Goal: Task Accomplishment & Management: Complete application form

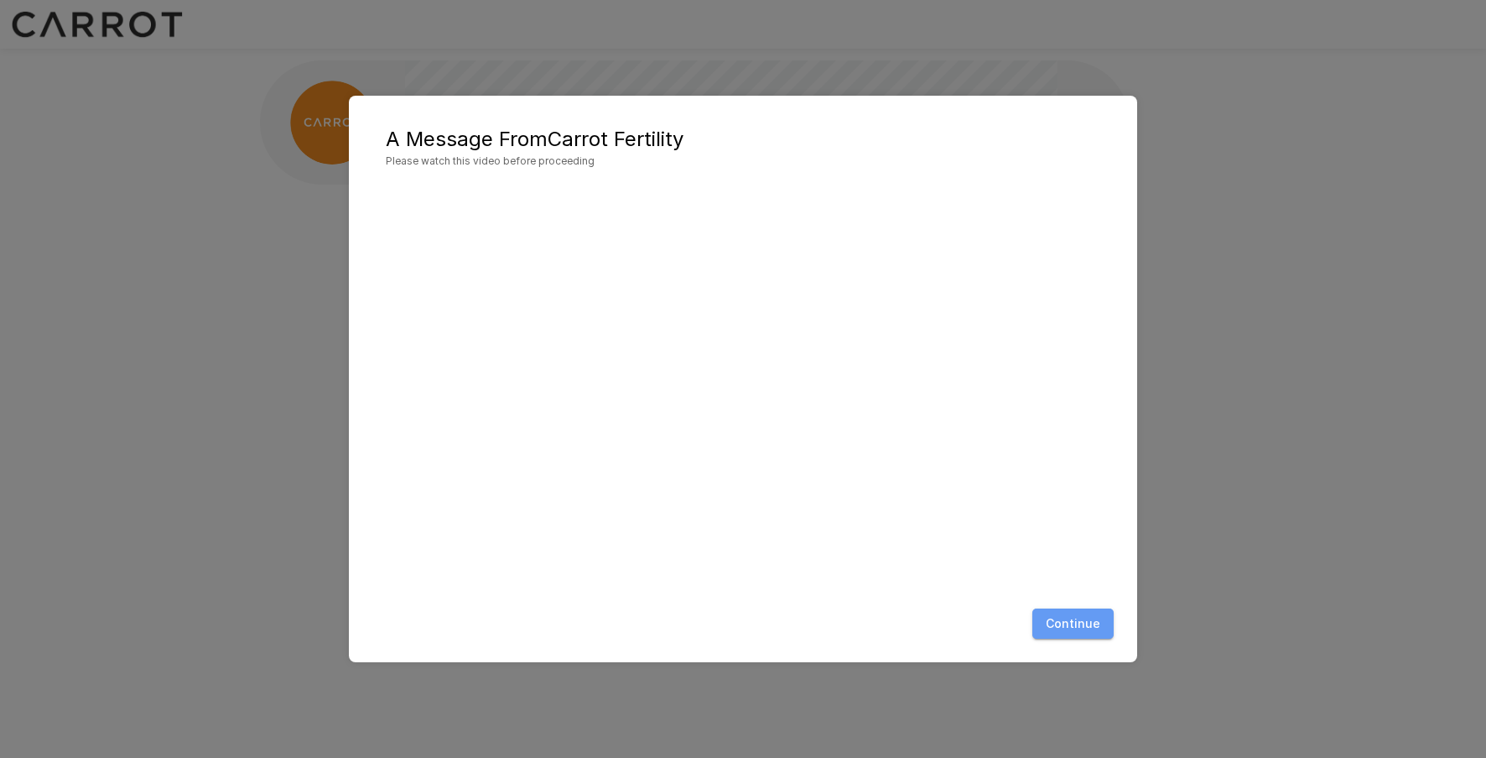
click at [1076, 624] on button "Continue" at bounding box center [1073, 623] width 81 height 31
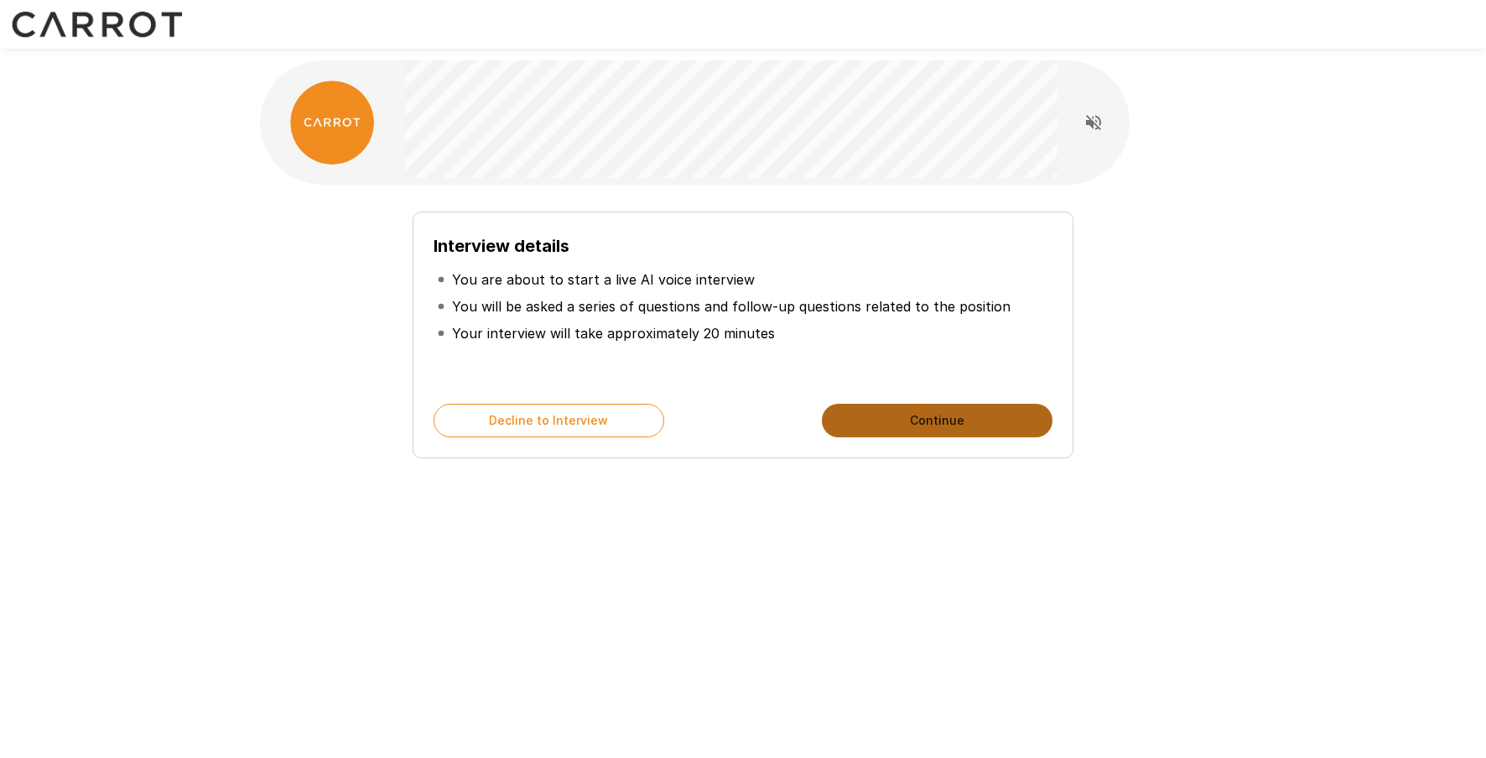
click at [903, 427] on button "Continue" at bounding box center [937, 421] width 231 height 34
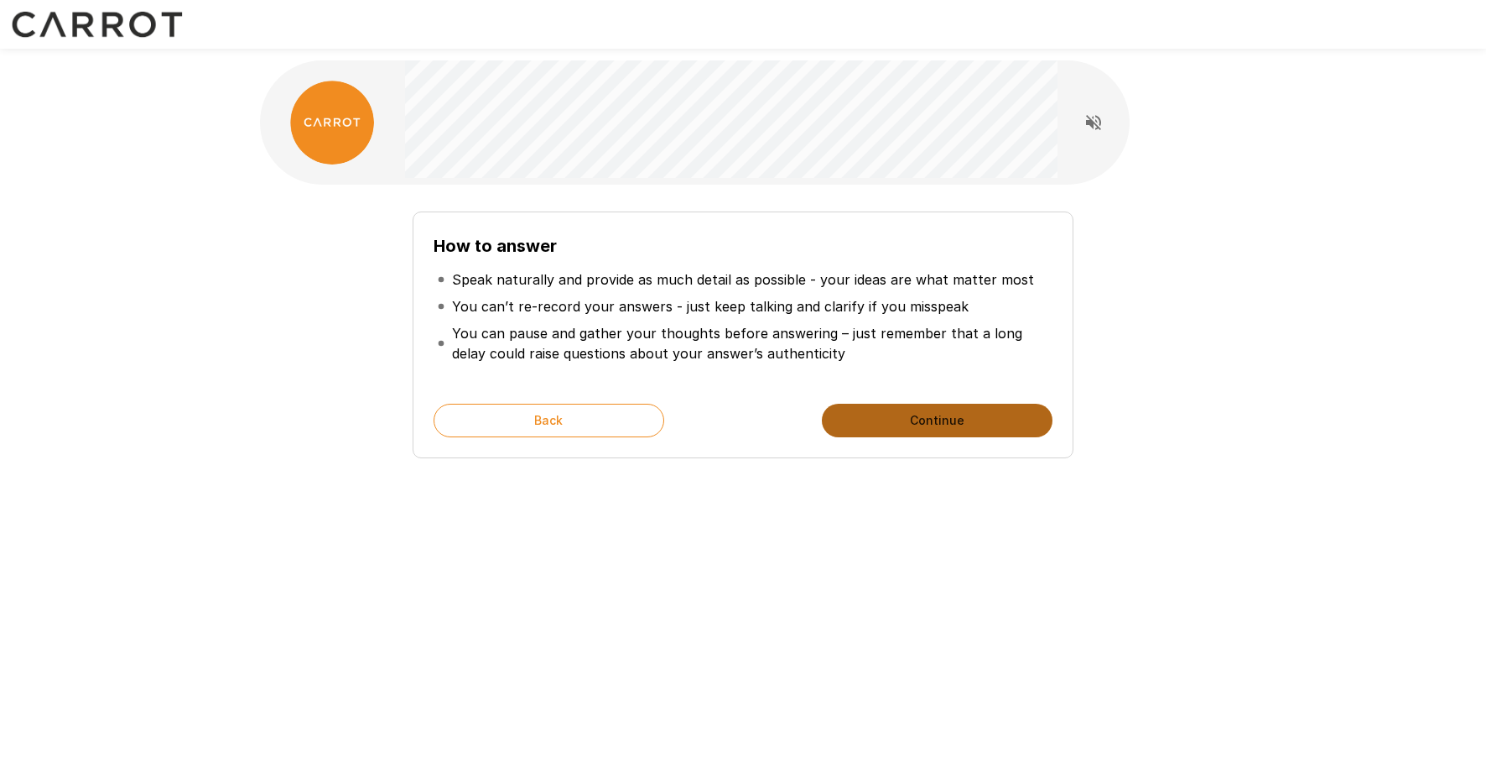
click at [927, 424] on button "Continue" at bounding box center [937, 421] width 231 height 34
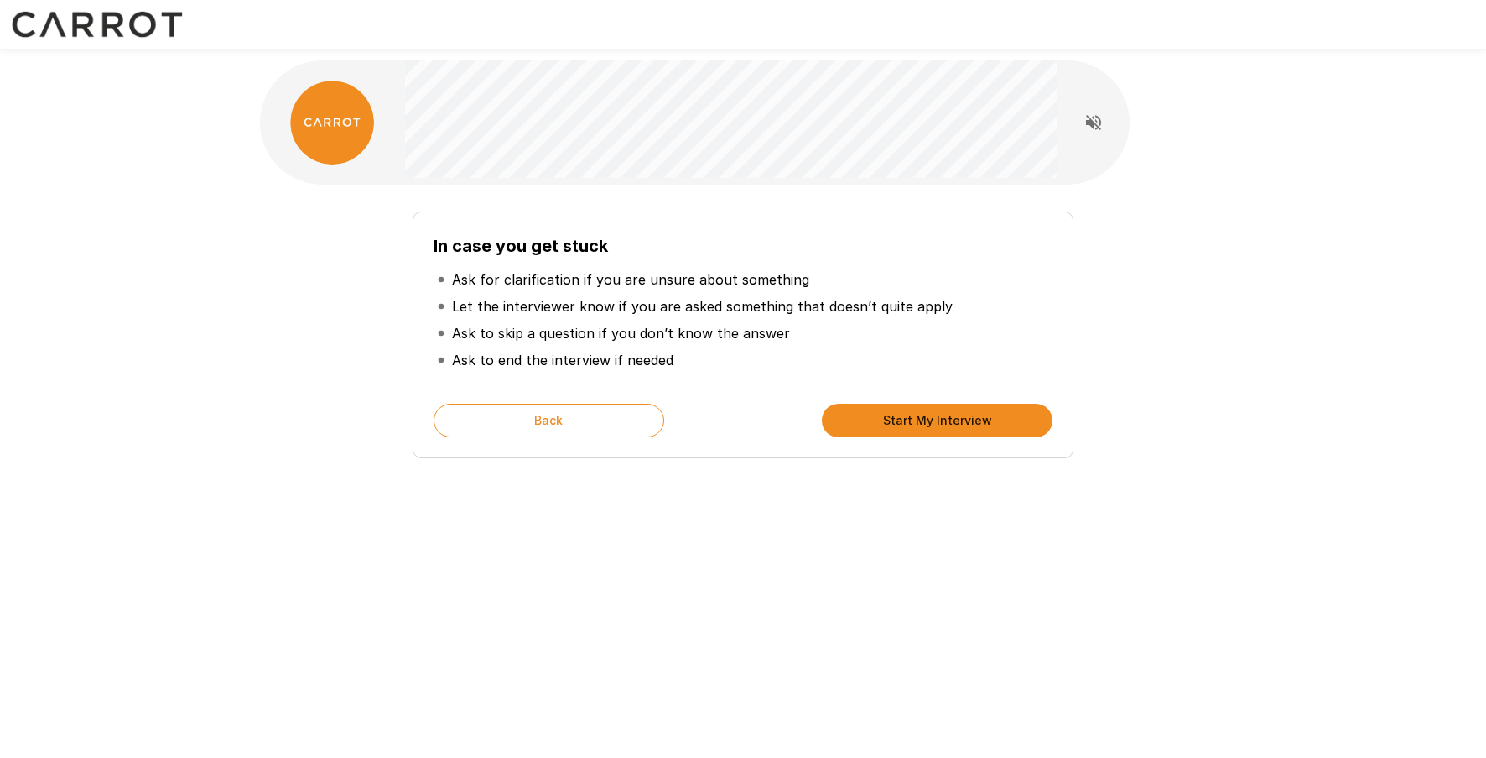
click at [931, 427] on button "Start My Interview" at bounding box center [937, 421] width 231 height 34
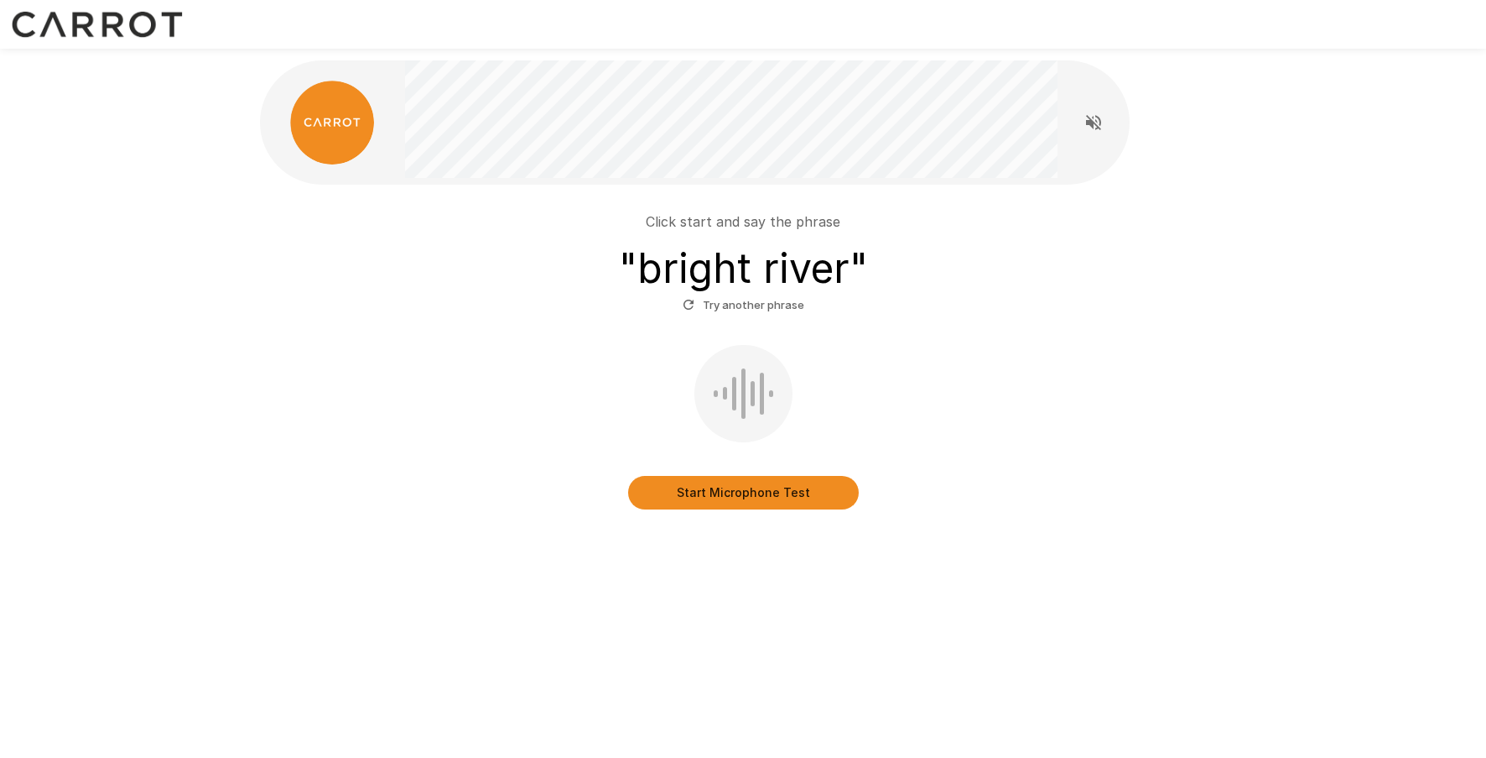
click at [734, 502] on button "Start Microphone Test" at bounding box center [743, 493] width 231 height 34
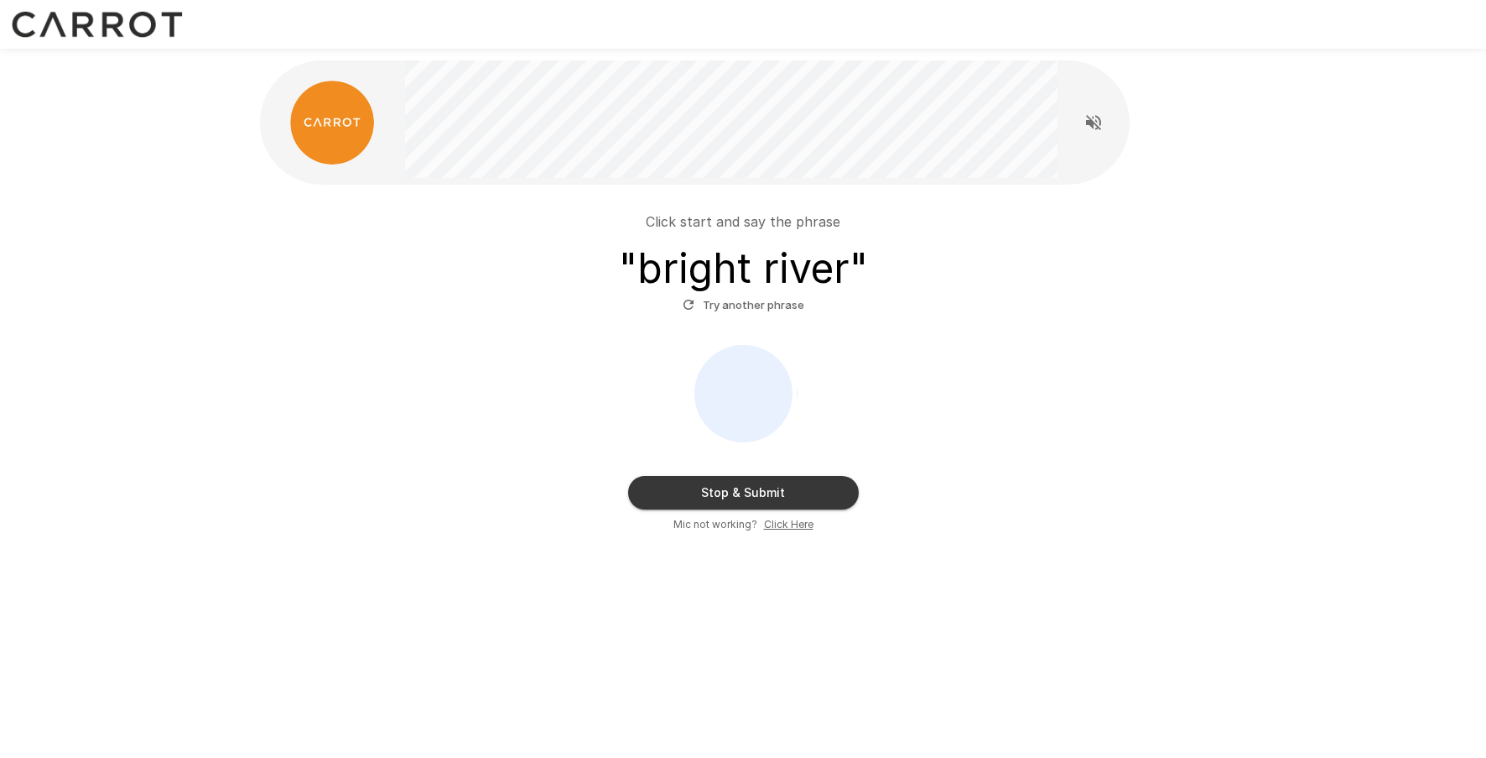
click at [784, 496] on button "Stop & Submit" at bounding box center [743, 493] width 231 height 34
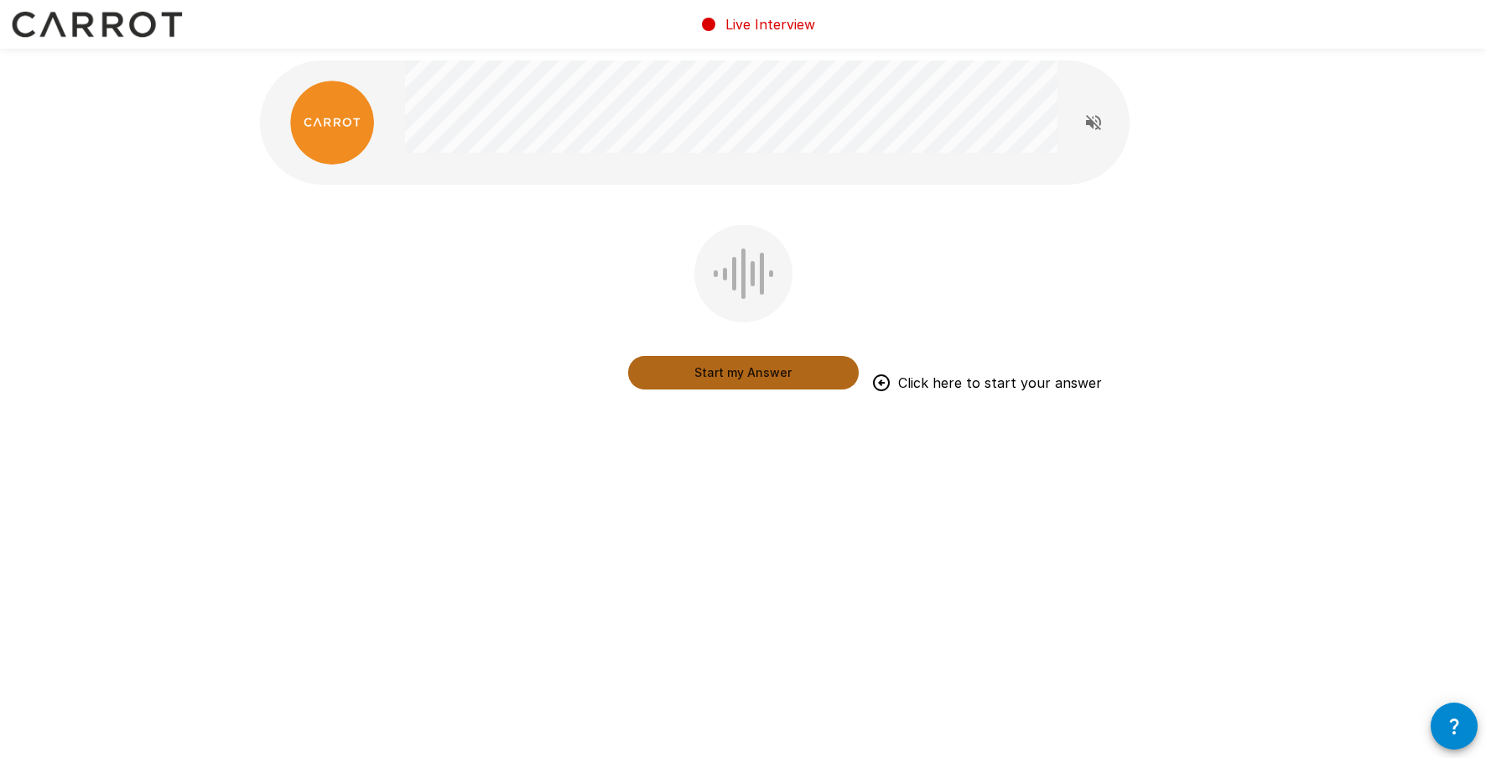
click at [756, 377] on button "Start my Answer" at bounding box center [743, 373] width 231 height 34
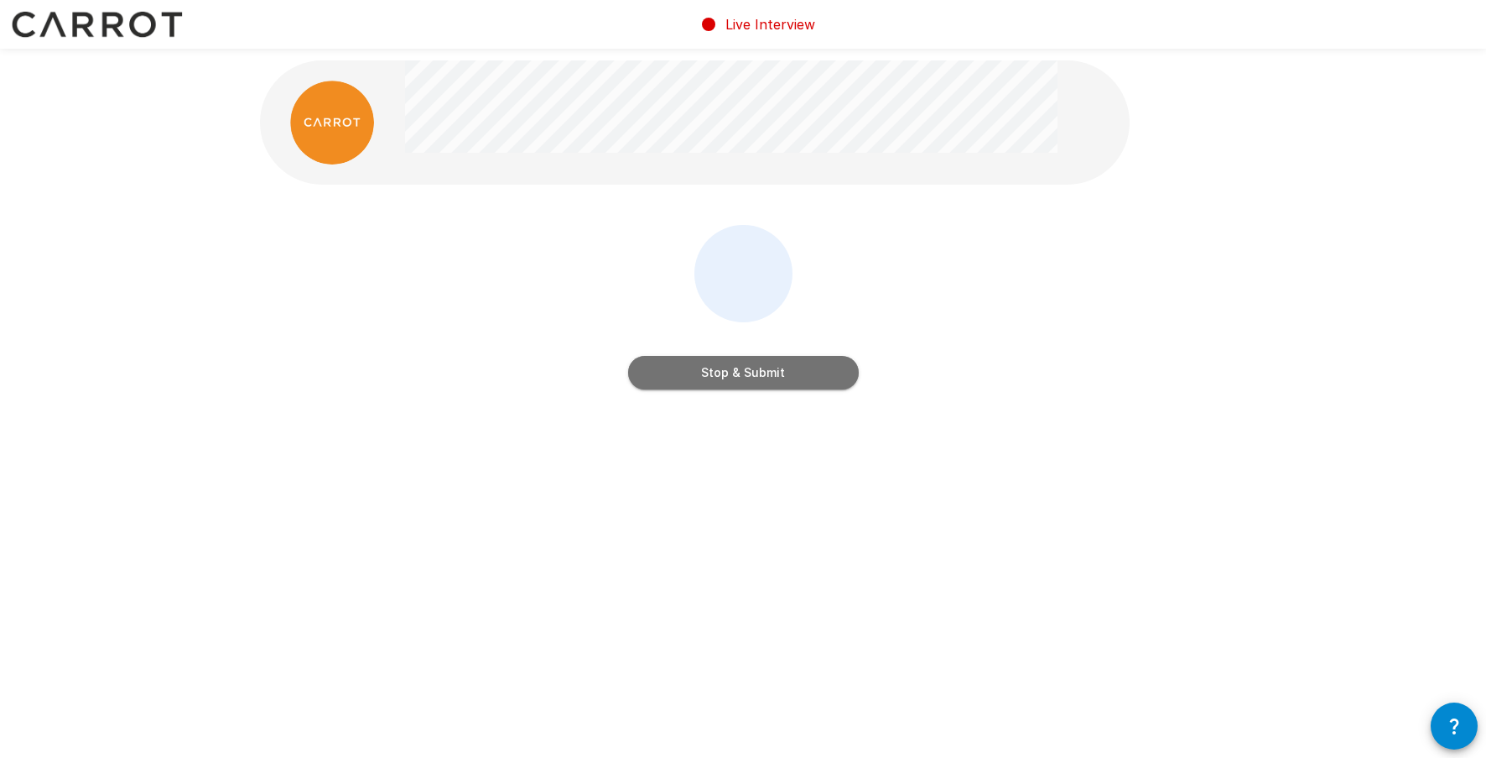
click at [756, 375] on button "Stop & Submit" at bounding box center [743, 373] width 231 height 34
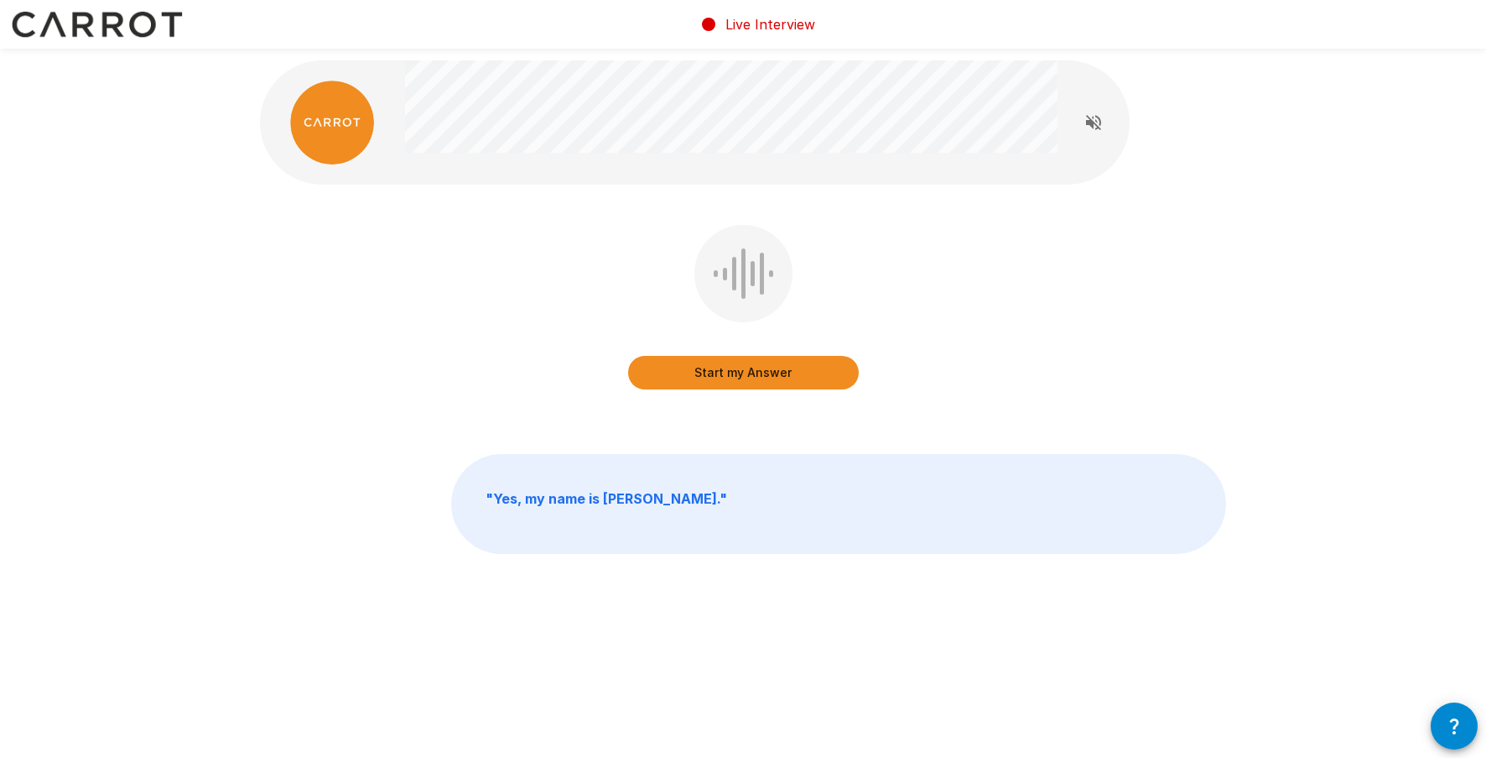
click at [753, 376] on button "Start my Answer" at bounding box center [743, 373] width 231 height 34
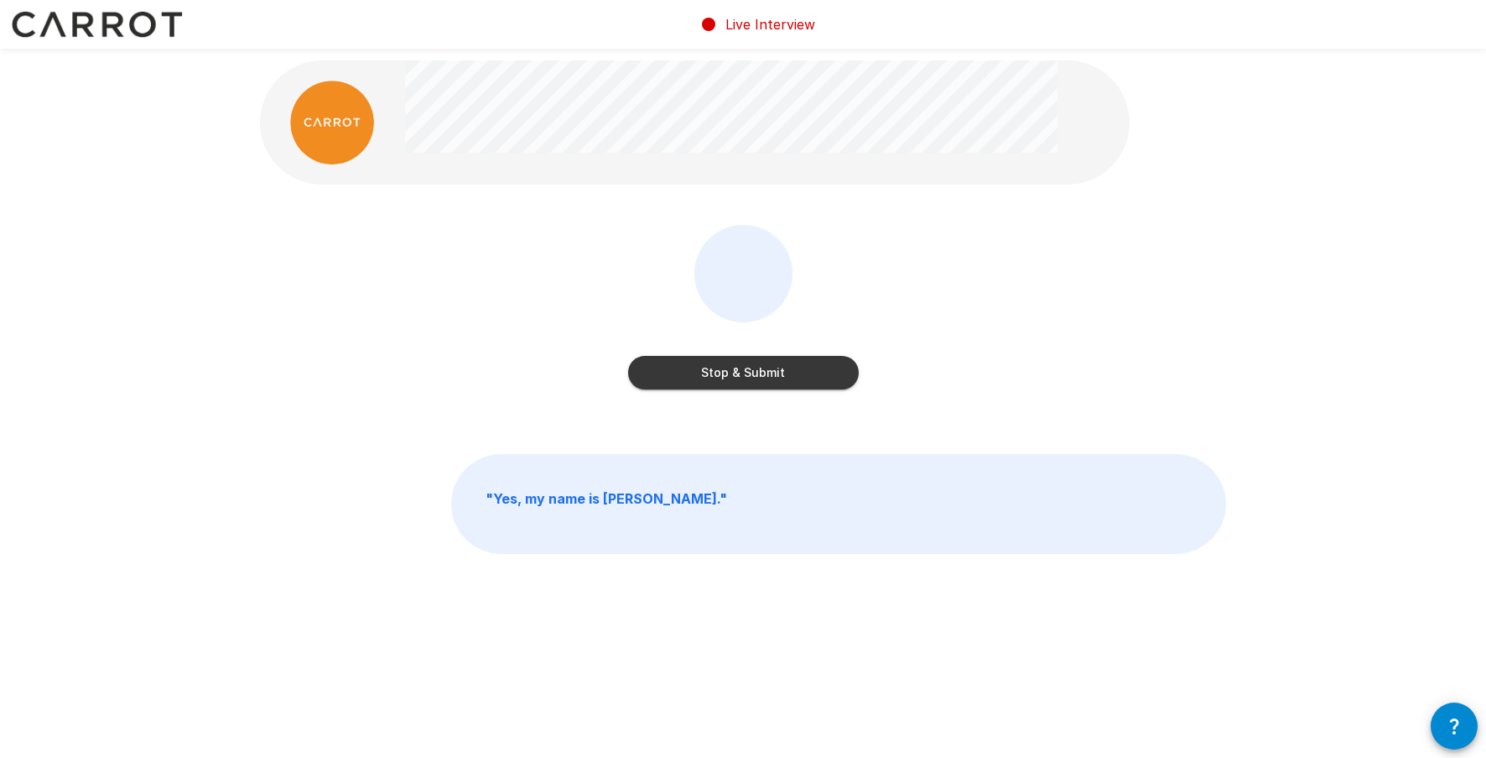
click at [754, 376] on button "Stop & Submit" at bounding box center [743, 373] width 231 height 34
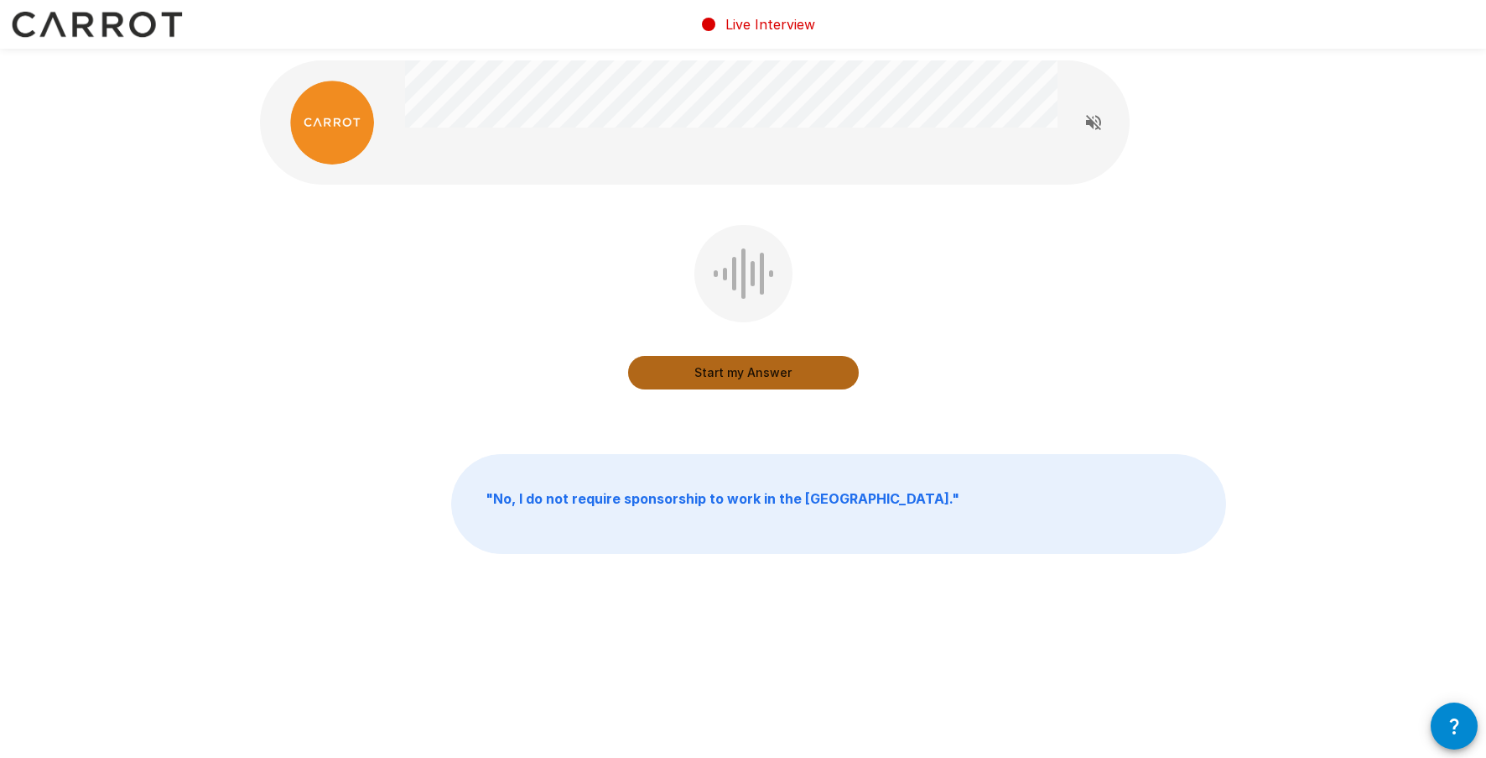
click at [752, 374] on button "Start my Answer" at bounding box center [743, 373] width 231 height 34
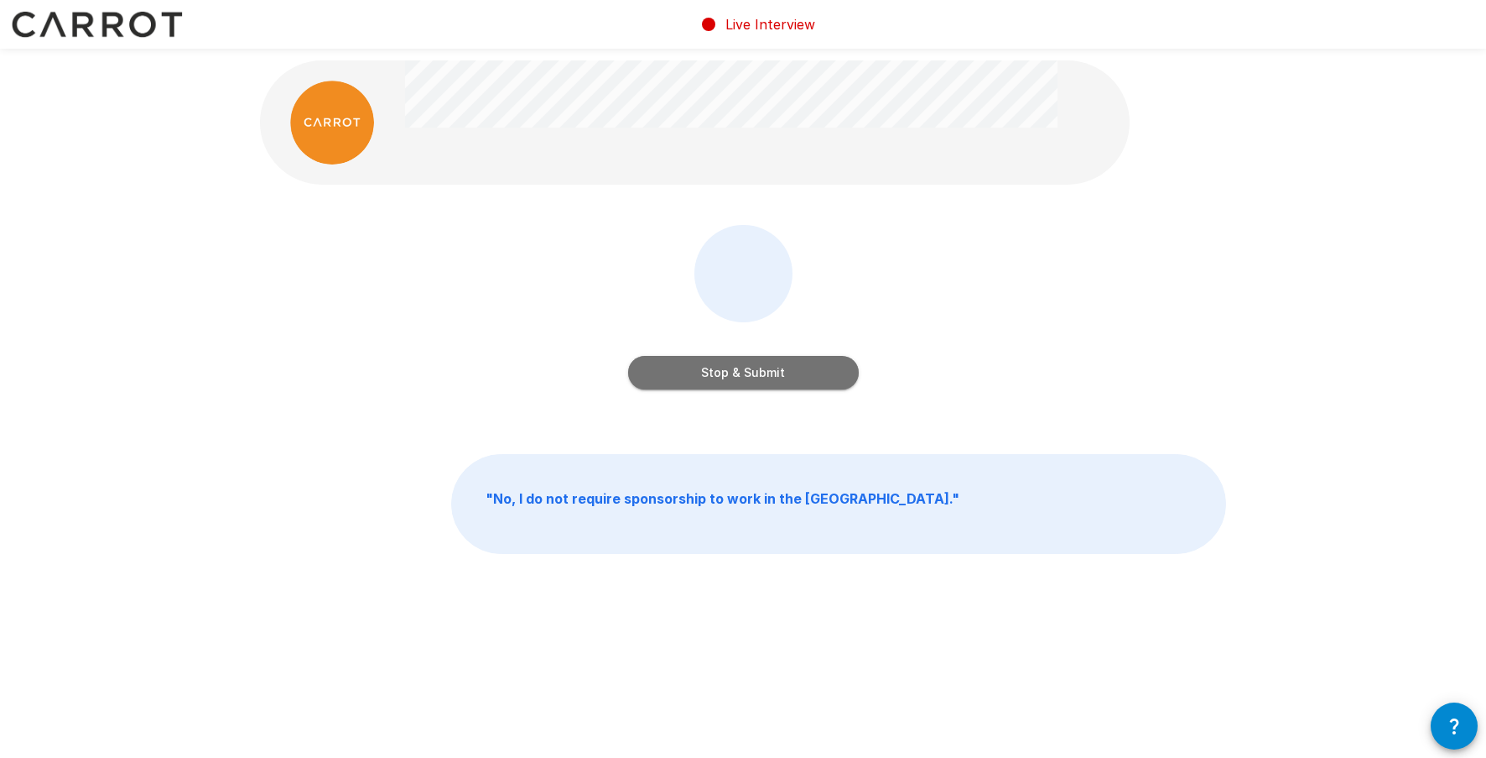
click at [752, 374] on button "Stop & Submit" at bounding box center [743, 373] width 231 height 34
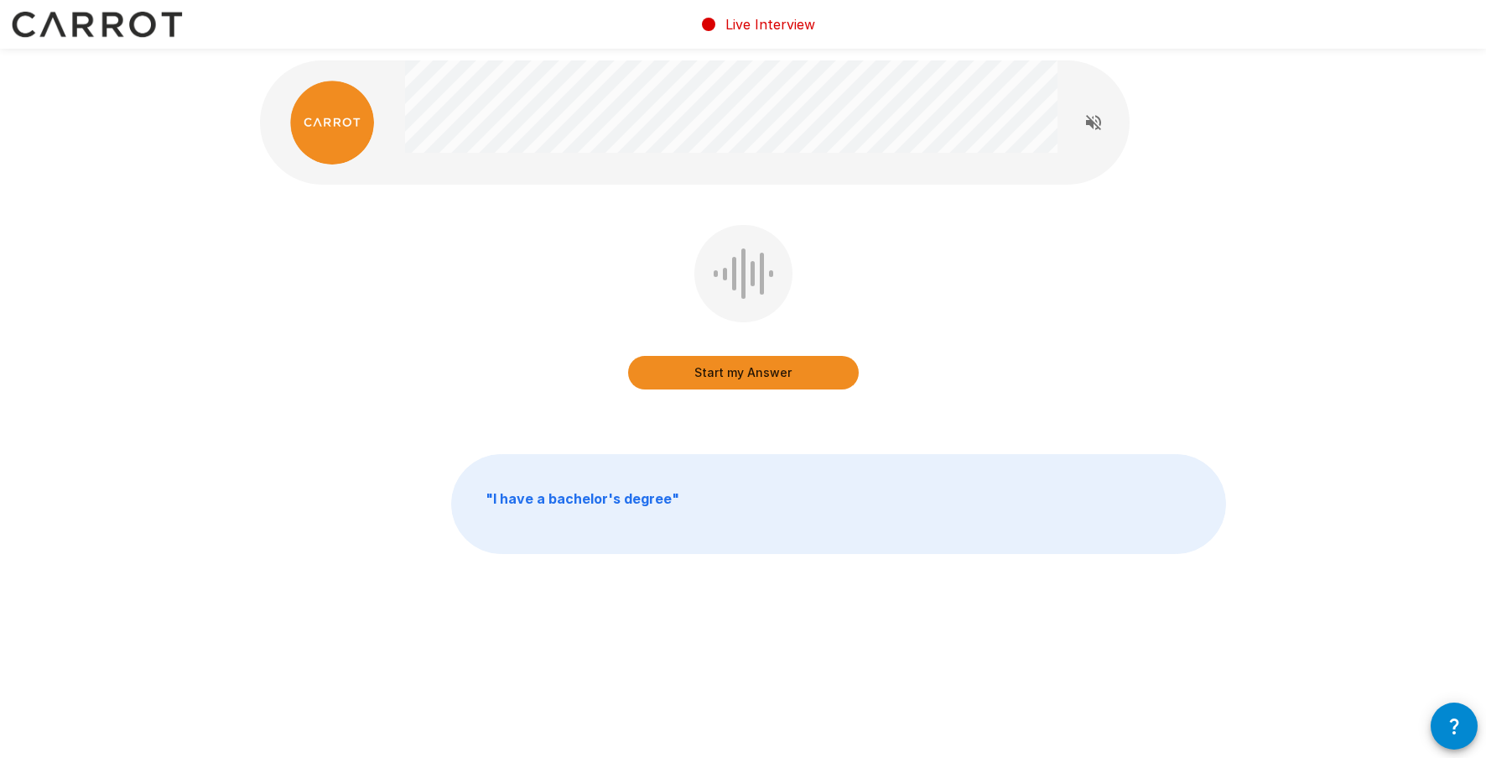
click at [768, 374] on button "Start my Answer" at bounding box center [743, 373] width 231 height 34
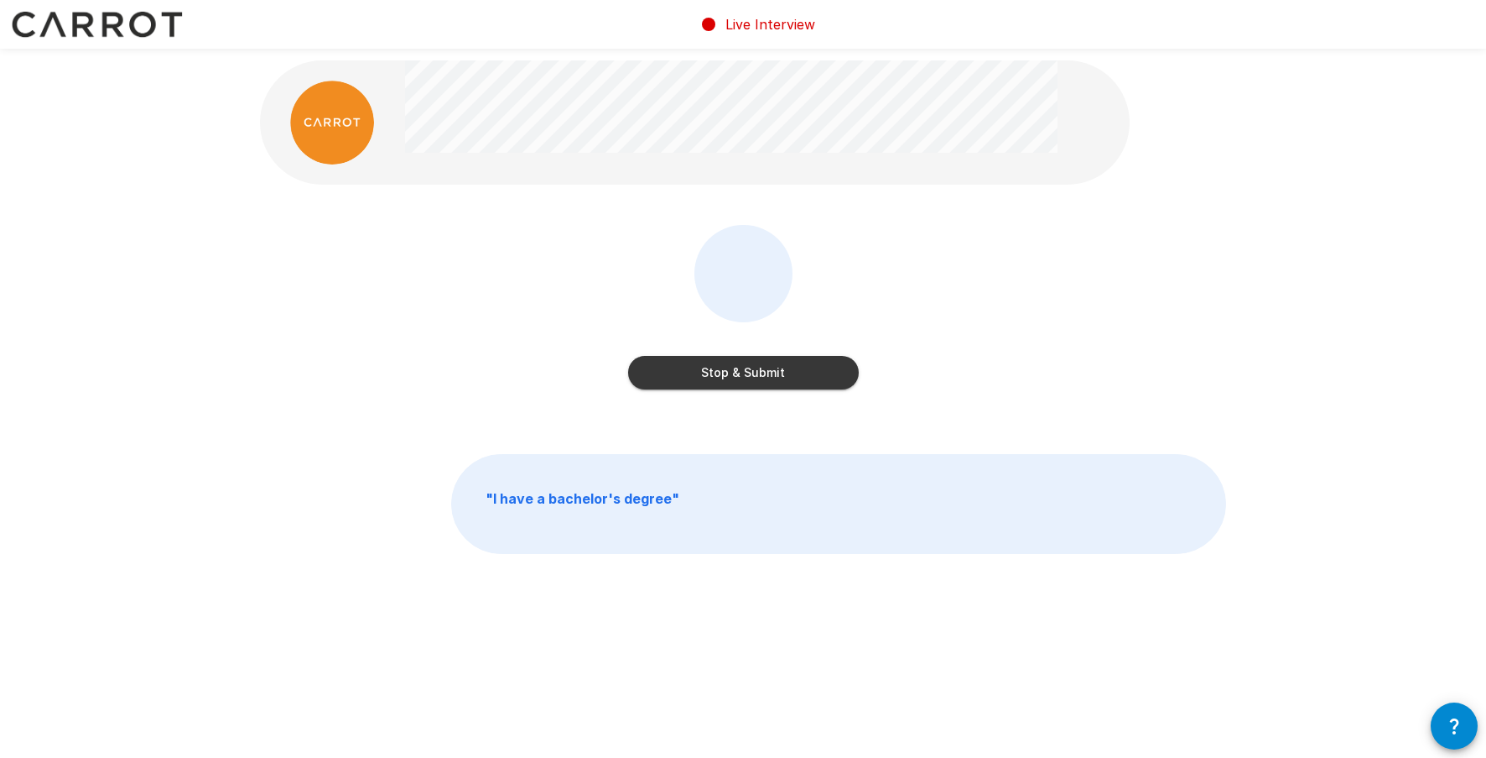
click at [768, 374] on button "Stop & Submit" at bounding box center [743, 373] width 231 height 34
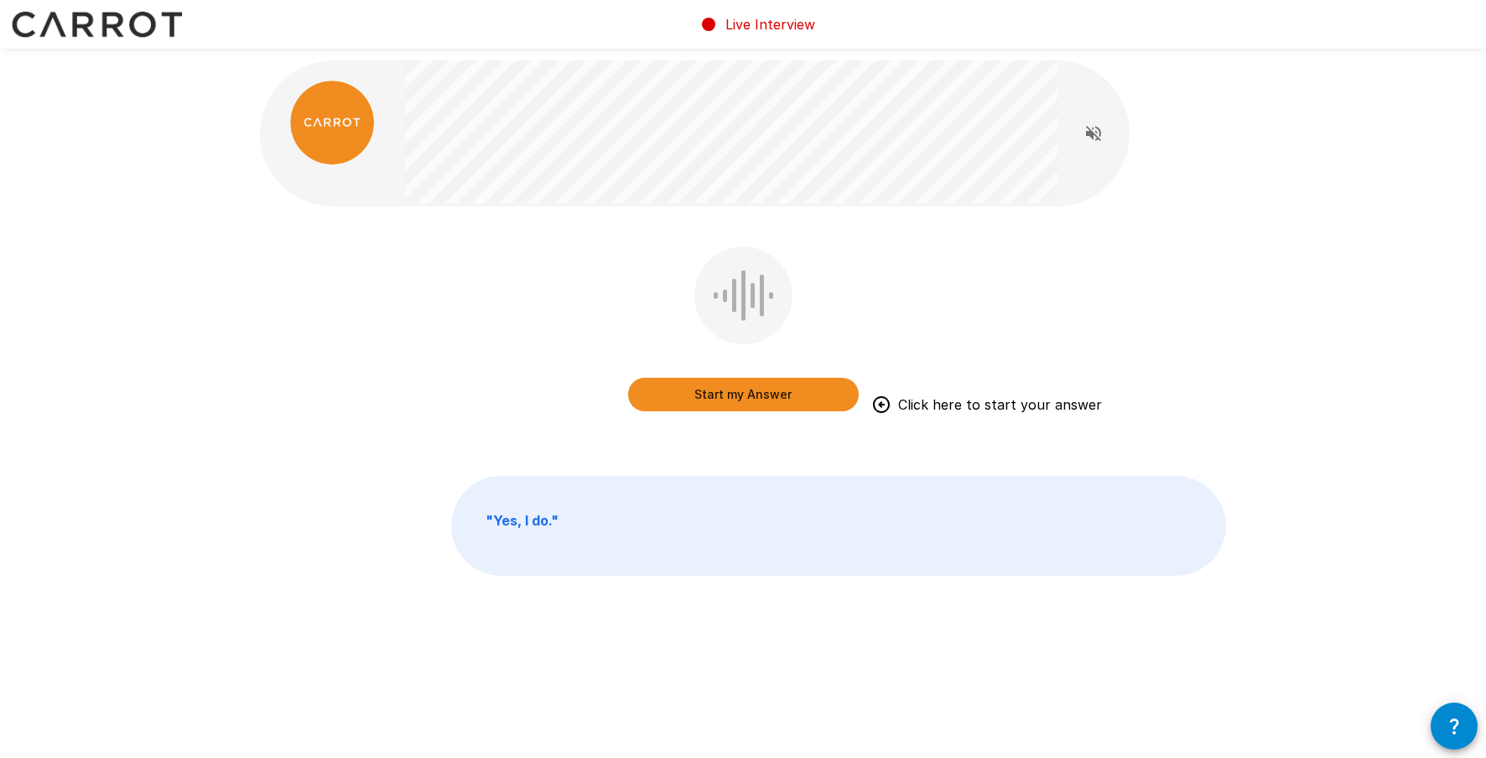
click at [749, 397] on button "Start my Answer" at bounding box center [743, 394] width 231 height 34
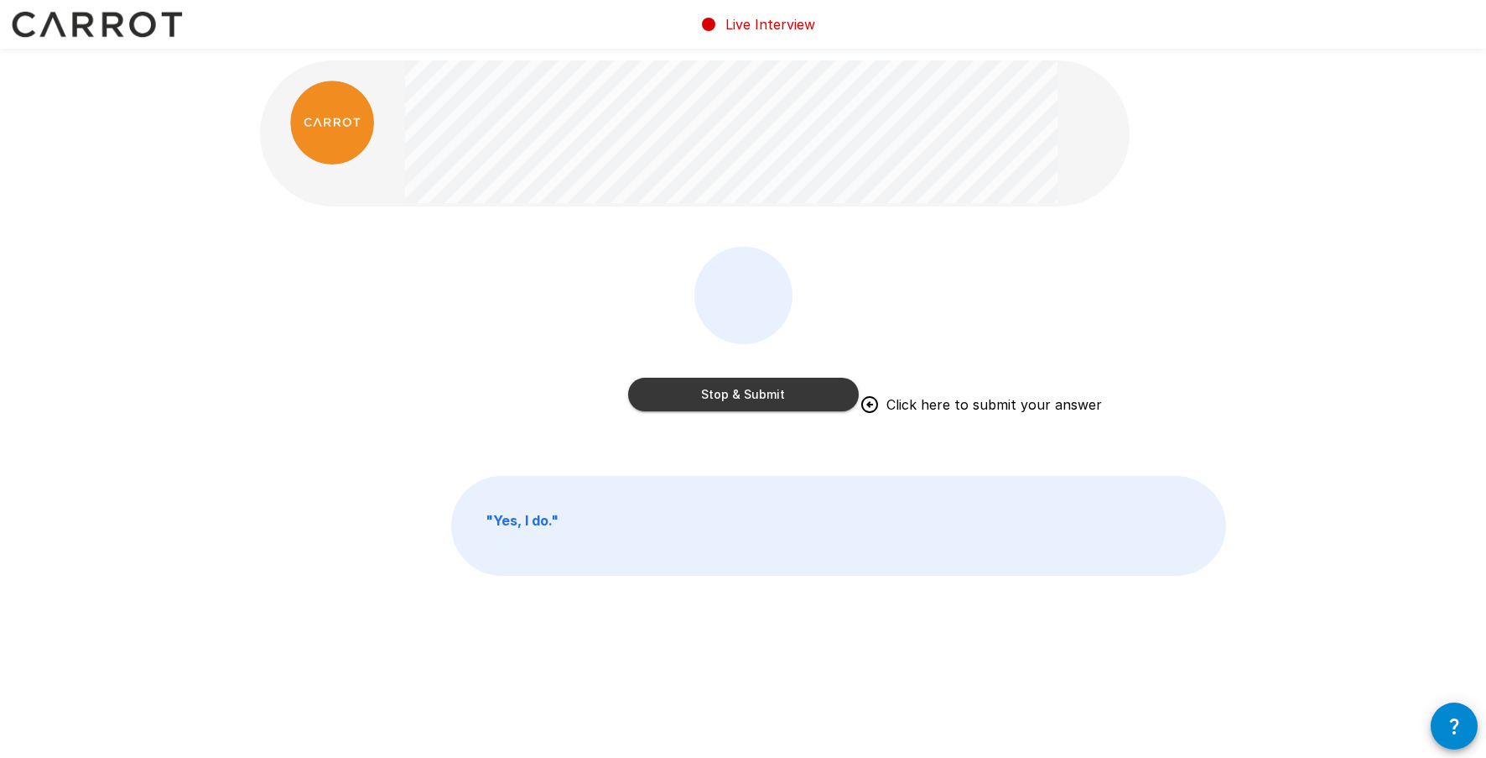
click at [817, 393] on button "Stop & Submit" at bounding box center [743, 394] width 231 height 34
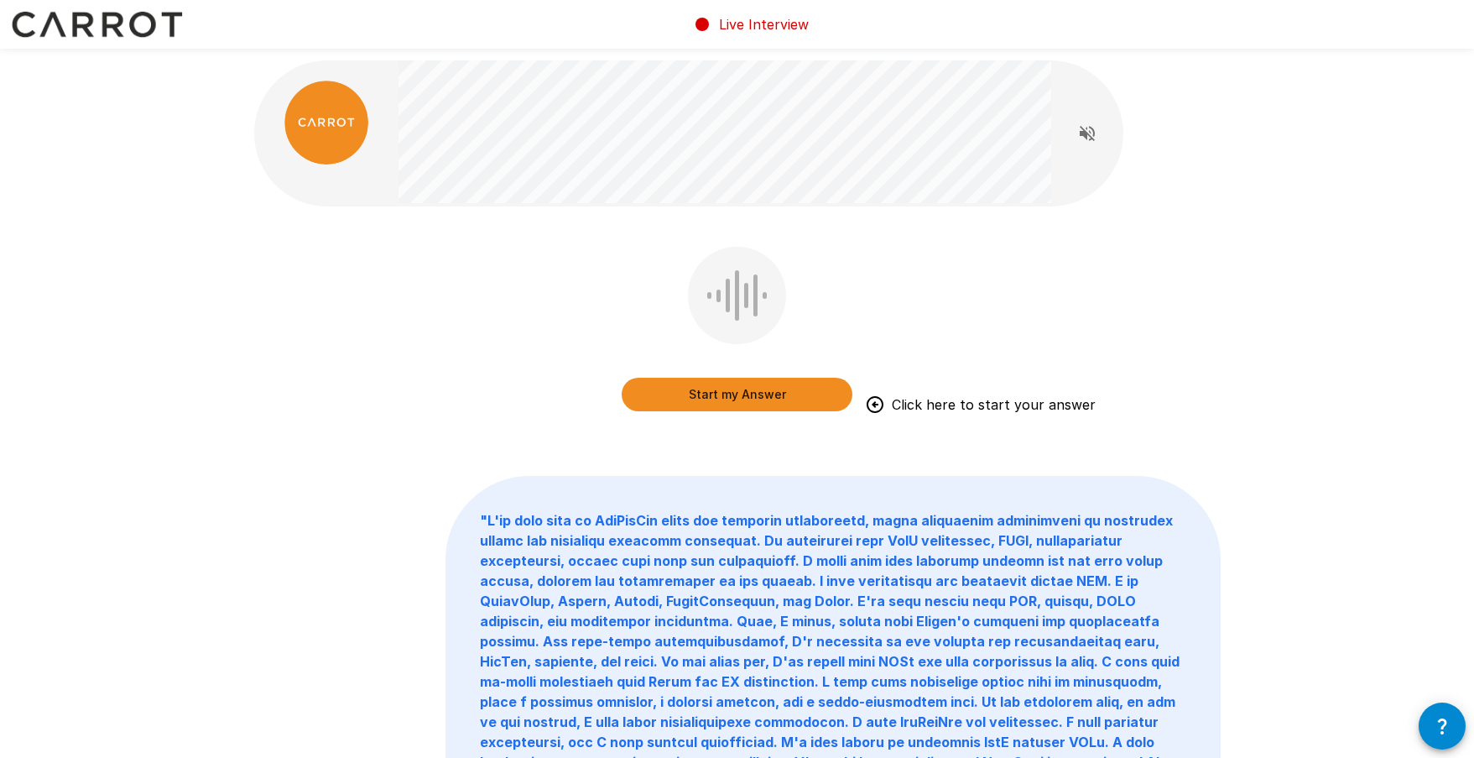
click at [787, 392] on button "Start my Answer" at bounding box center [737, 394] width 231 height 34
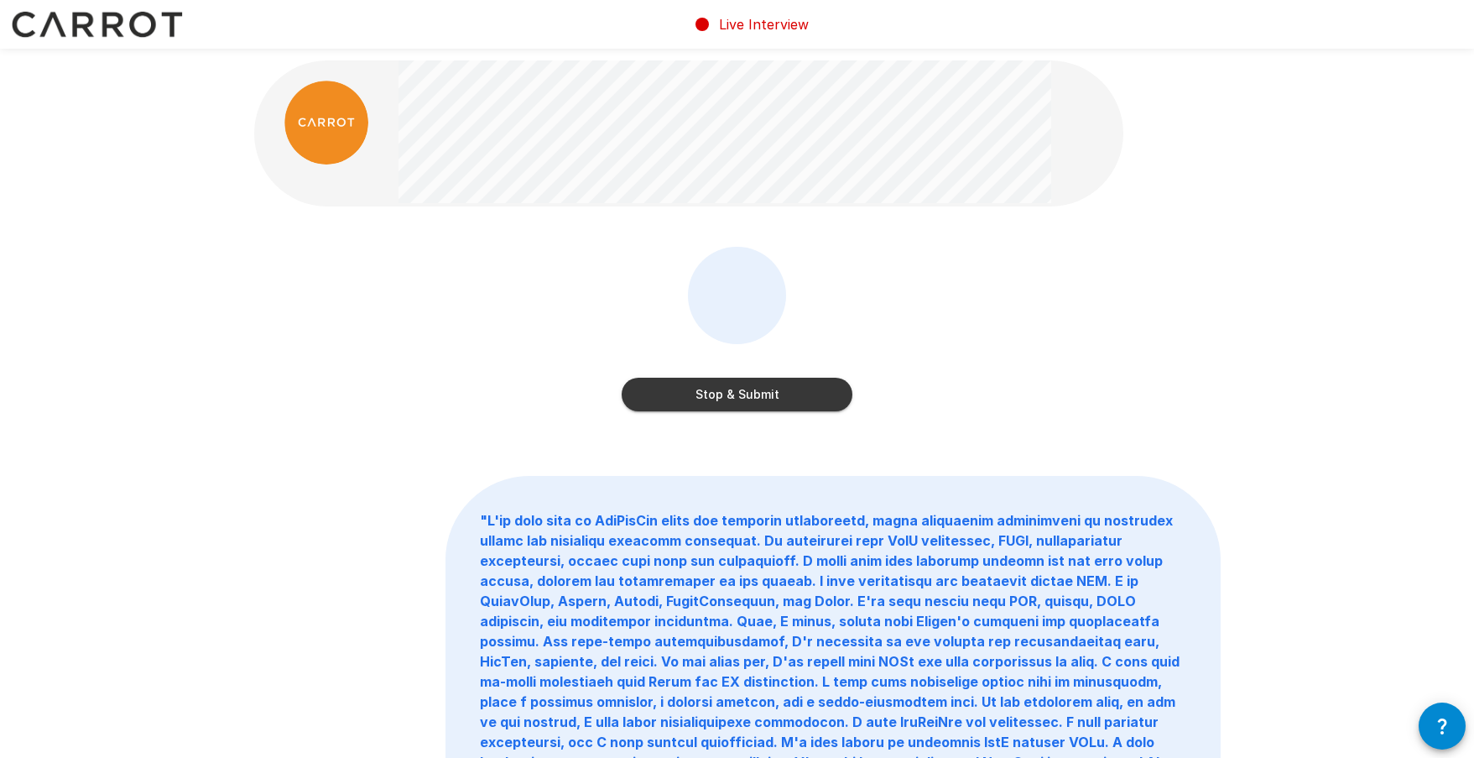
click at [789, 386] on button "Stop & Submit" at bounding box center [737, 394] width 231 height 34
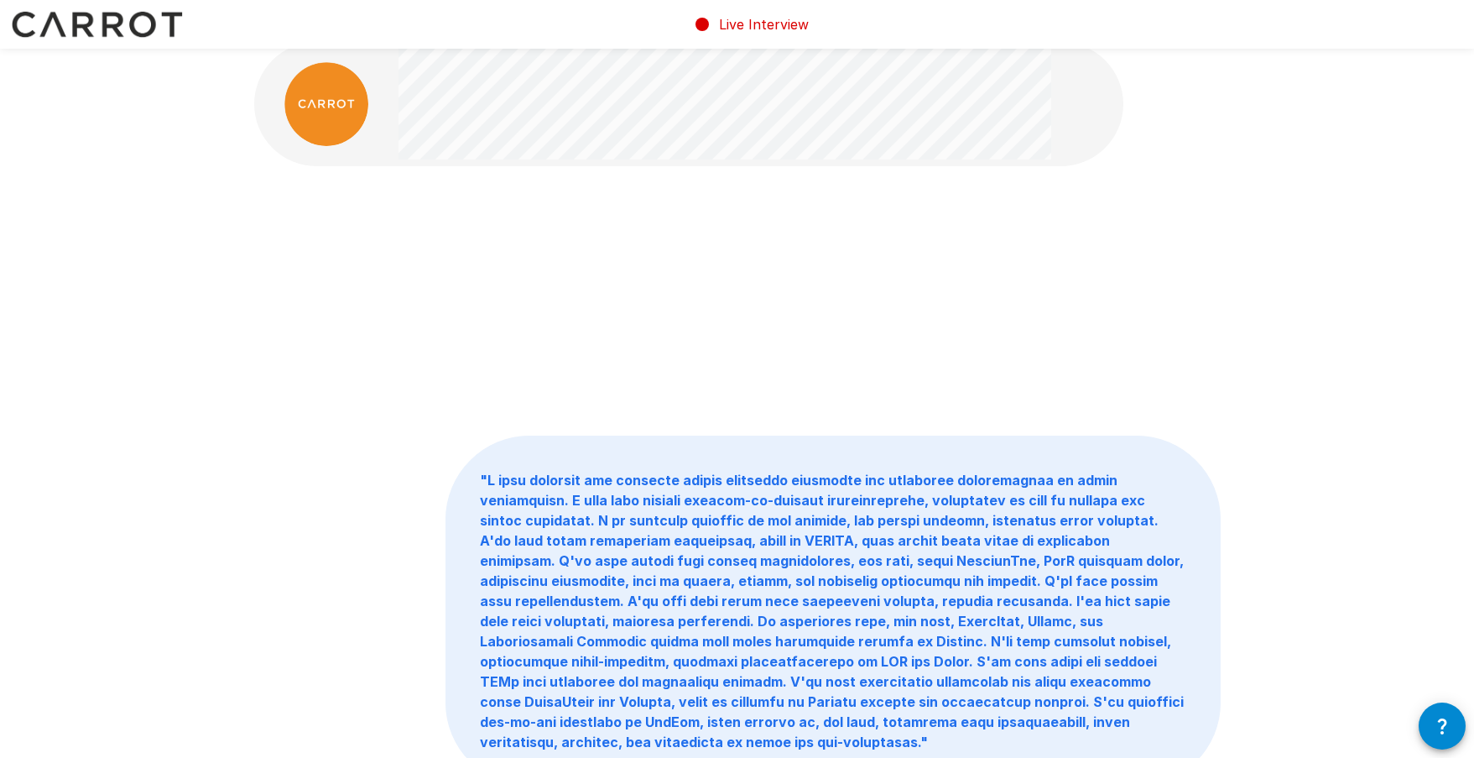
scroll to position [18, 0]
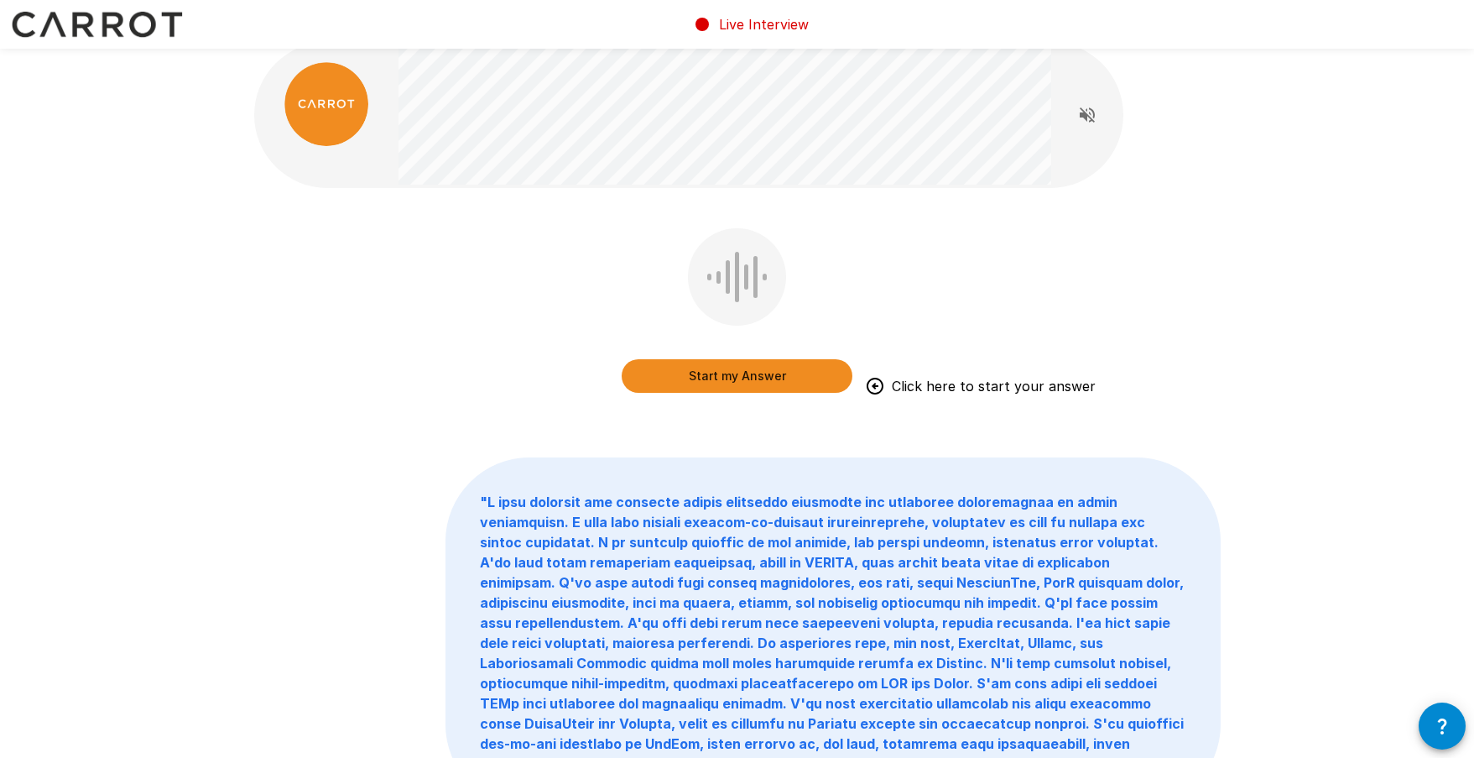
click at [778, 375] on button "Start my Answer" at bounding box center [737, 376] width 231 height 34
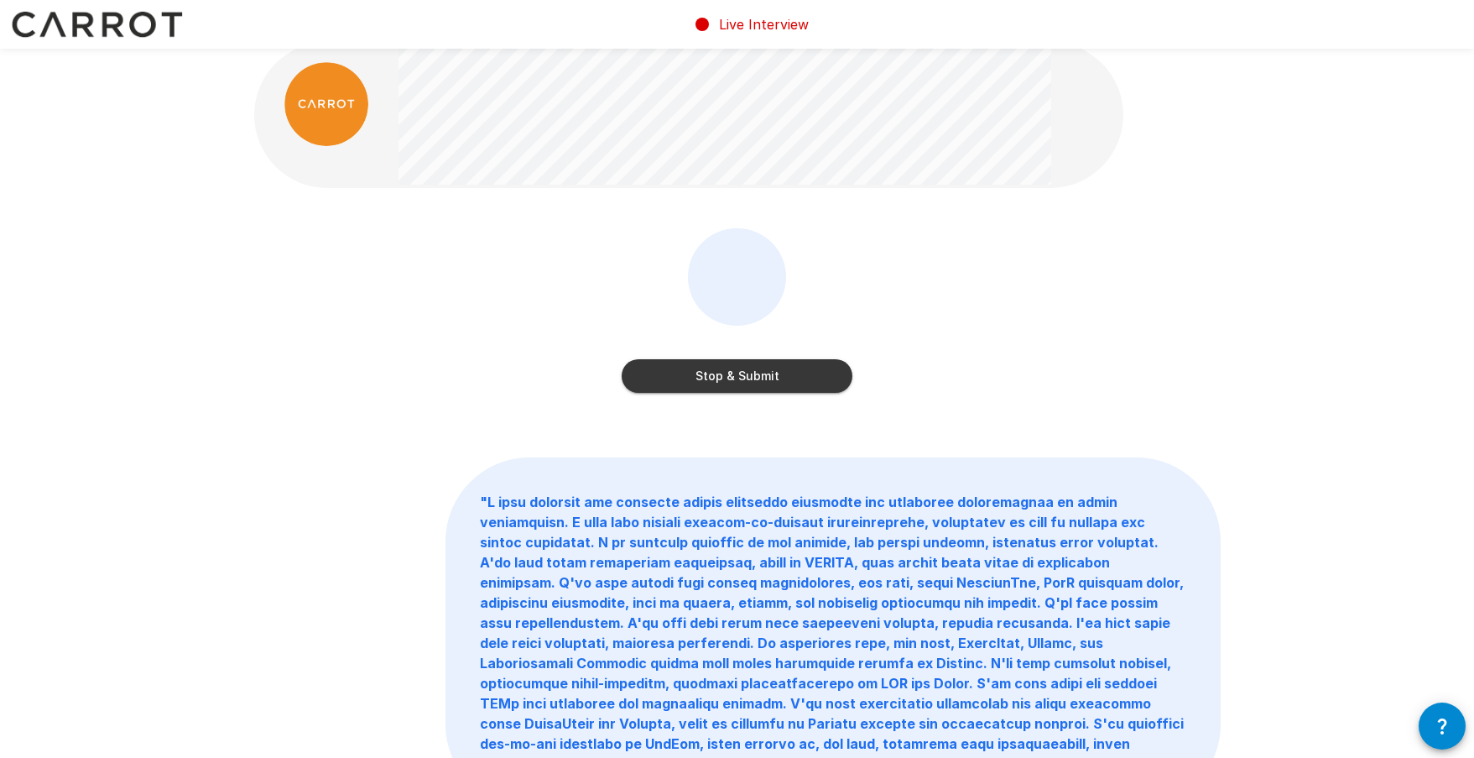
click at [752, 378] on button "Stop & Submit" at bounding box center [737, 376] width 231 height 34
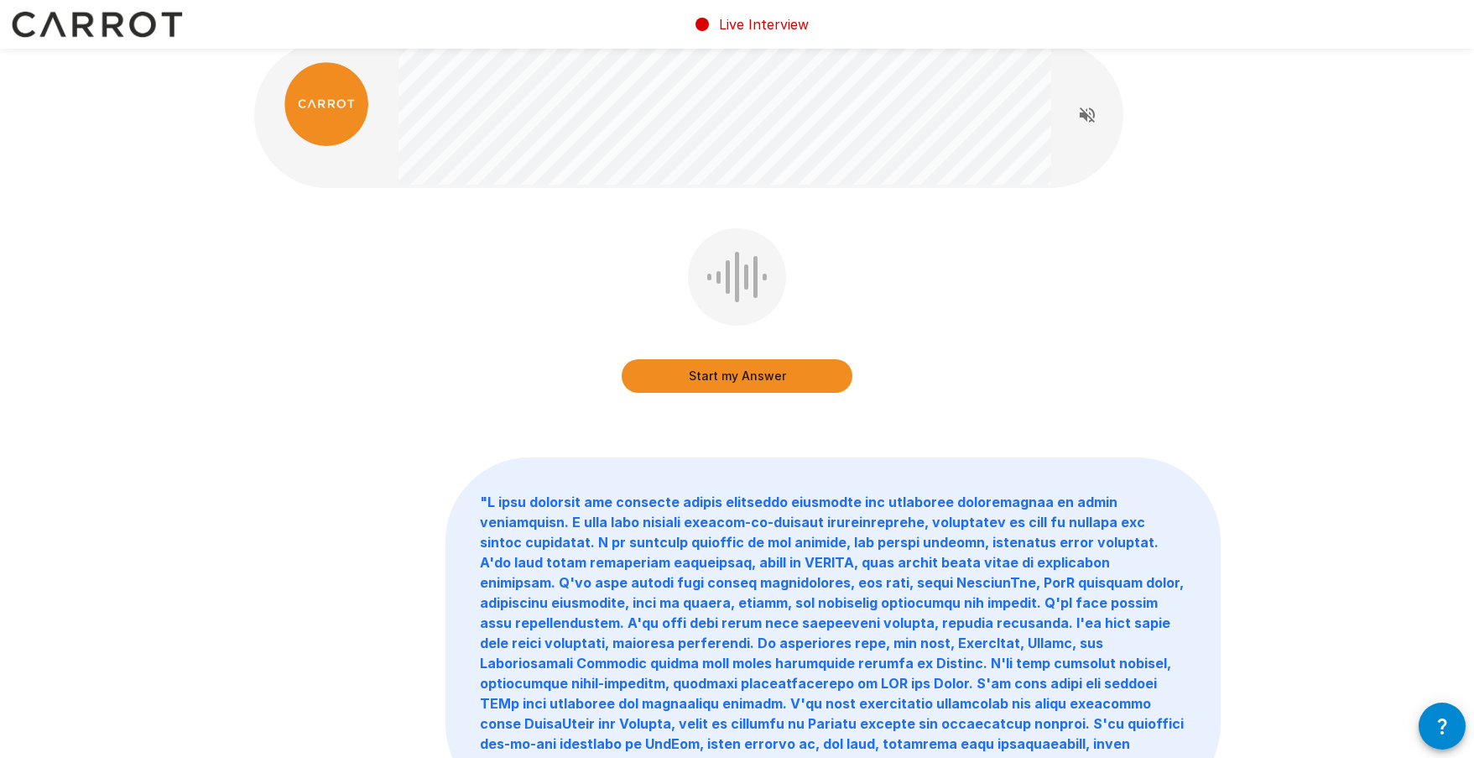
scroll to position [0, 0]
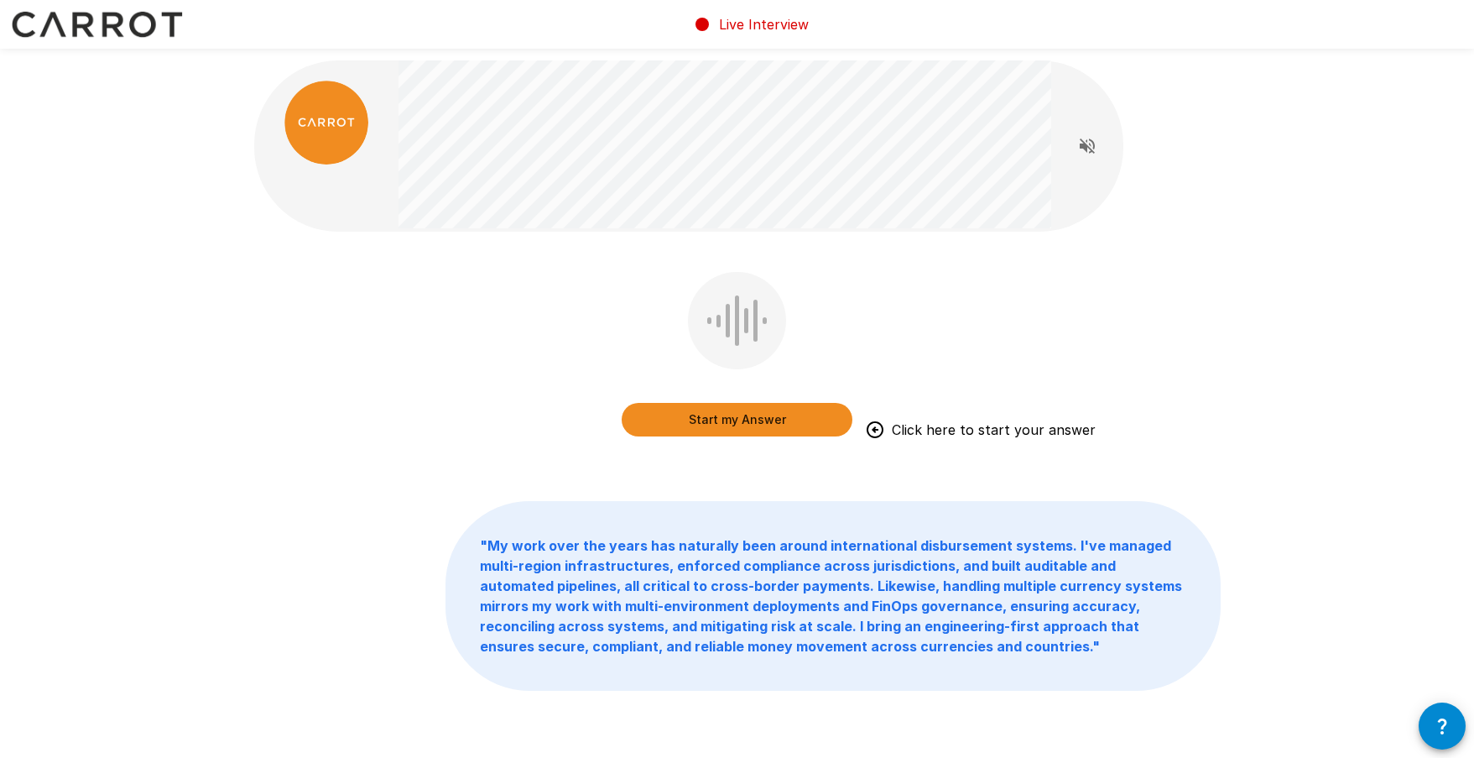
click at [762, 422] on button "Start my Answer" at bounding box center [737, 420] width 231 height 34
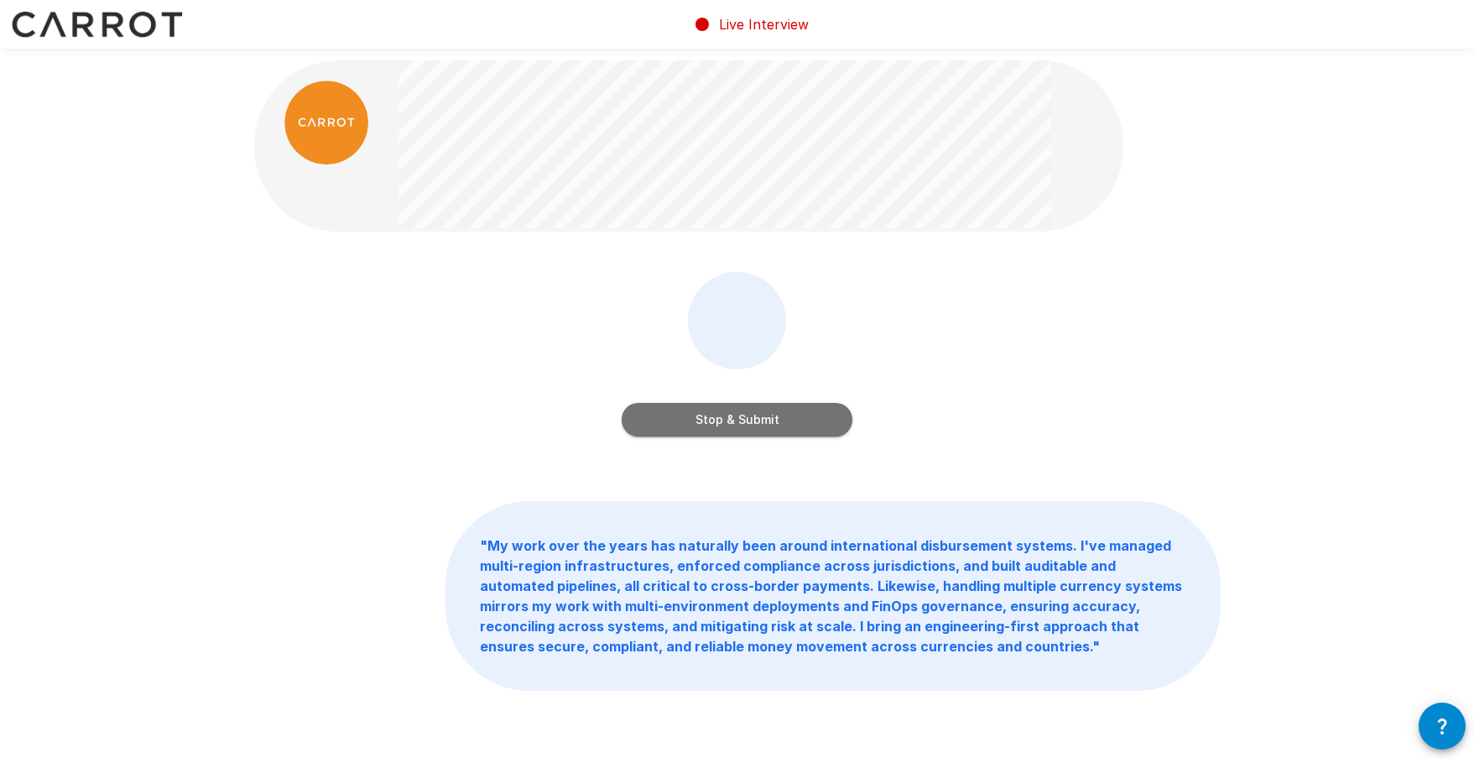
click at [797, 420] on button "Stop & Submit" at bounding box center [737, 420] width 231 height 34
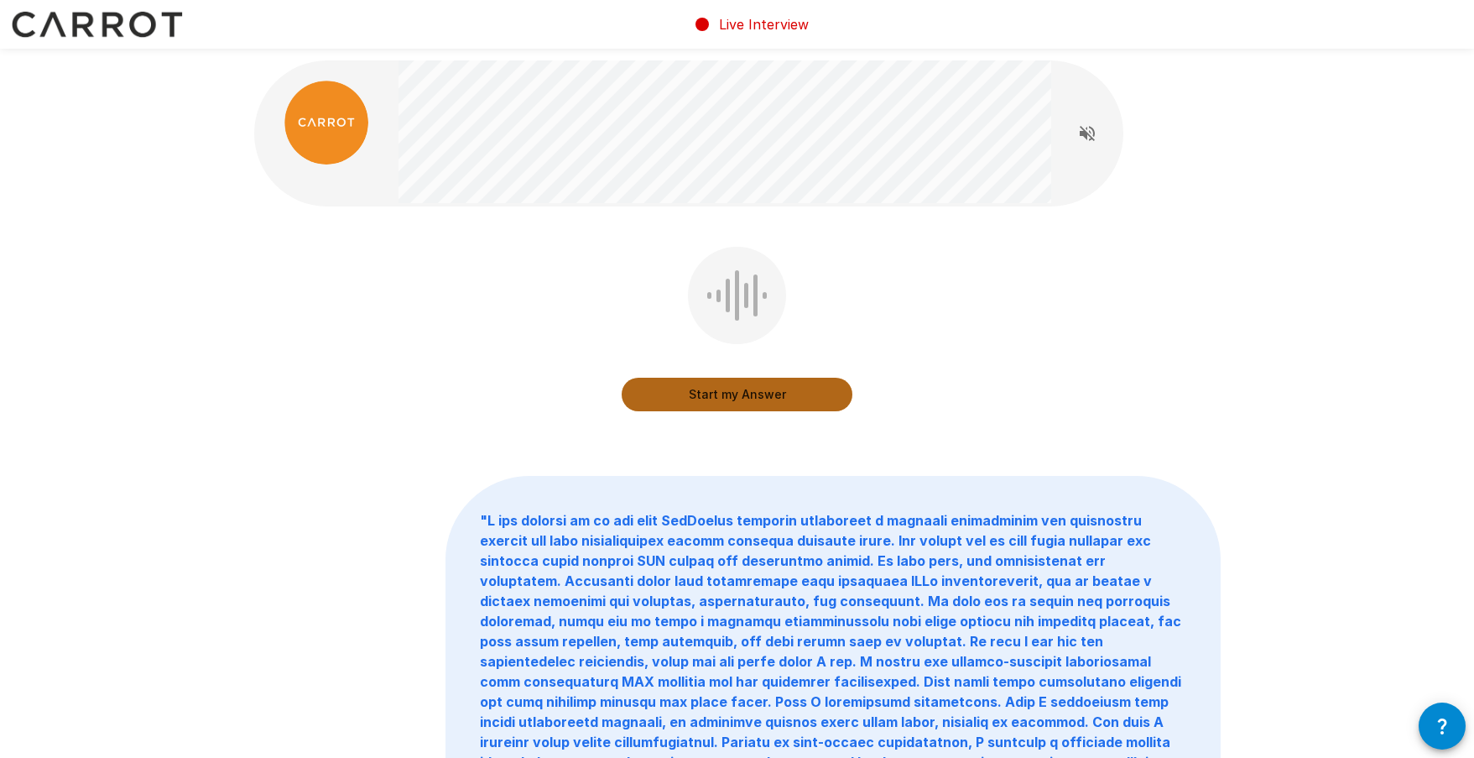
click at [768, 391] on button "Start my Answer" at bounding box center [737, 394] width 231 height 34
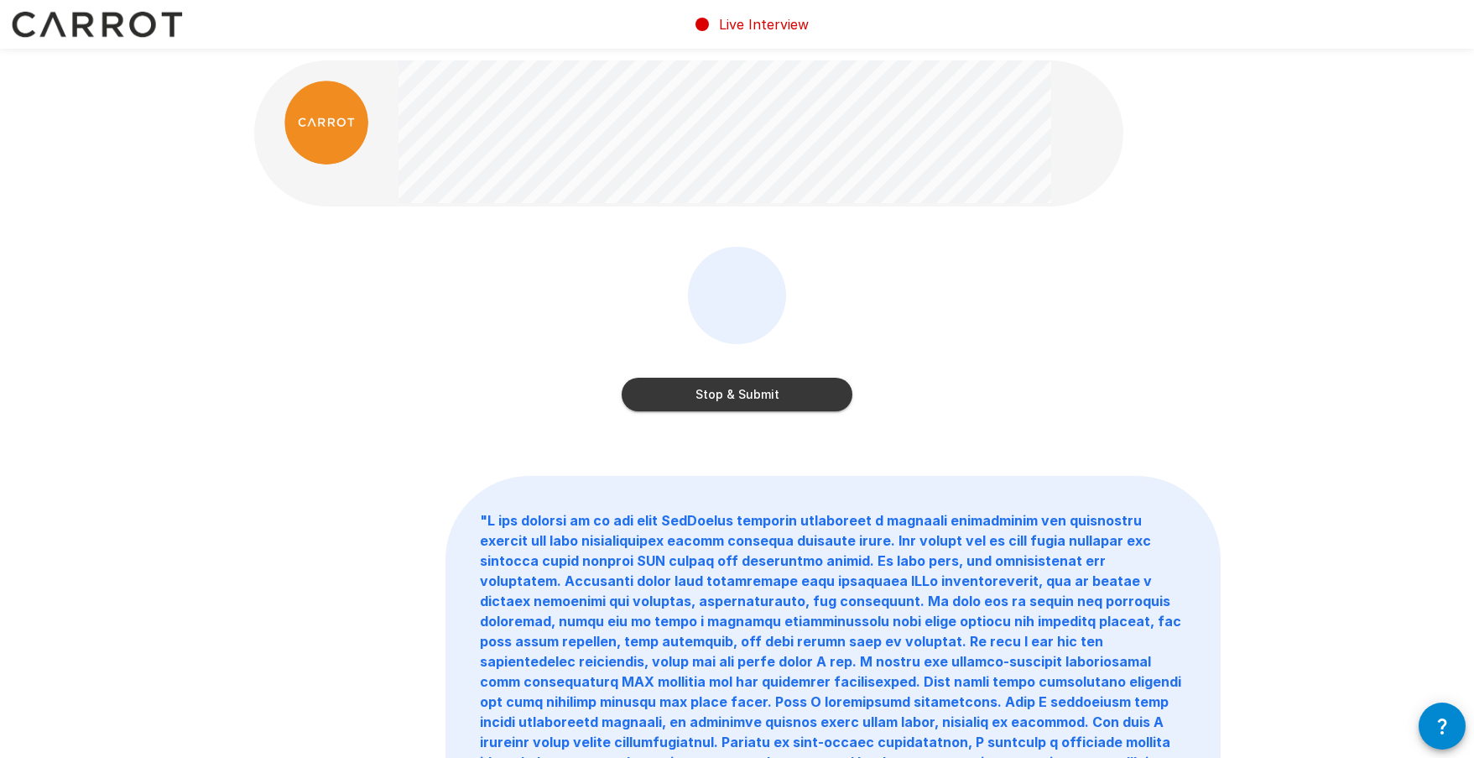
click at [702, 310] on div at bounding box center [737, 295] width 98 height 97
click at [949, 400] on div "Stop & Submit Click here to submit your answer" at bounding box center [737, 341] width 966 height 189
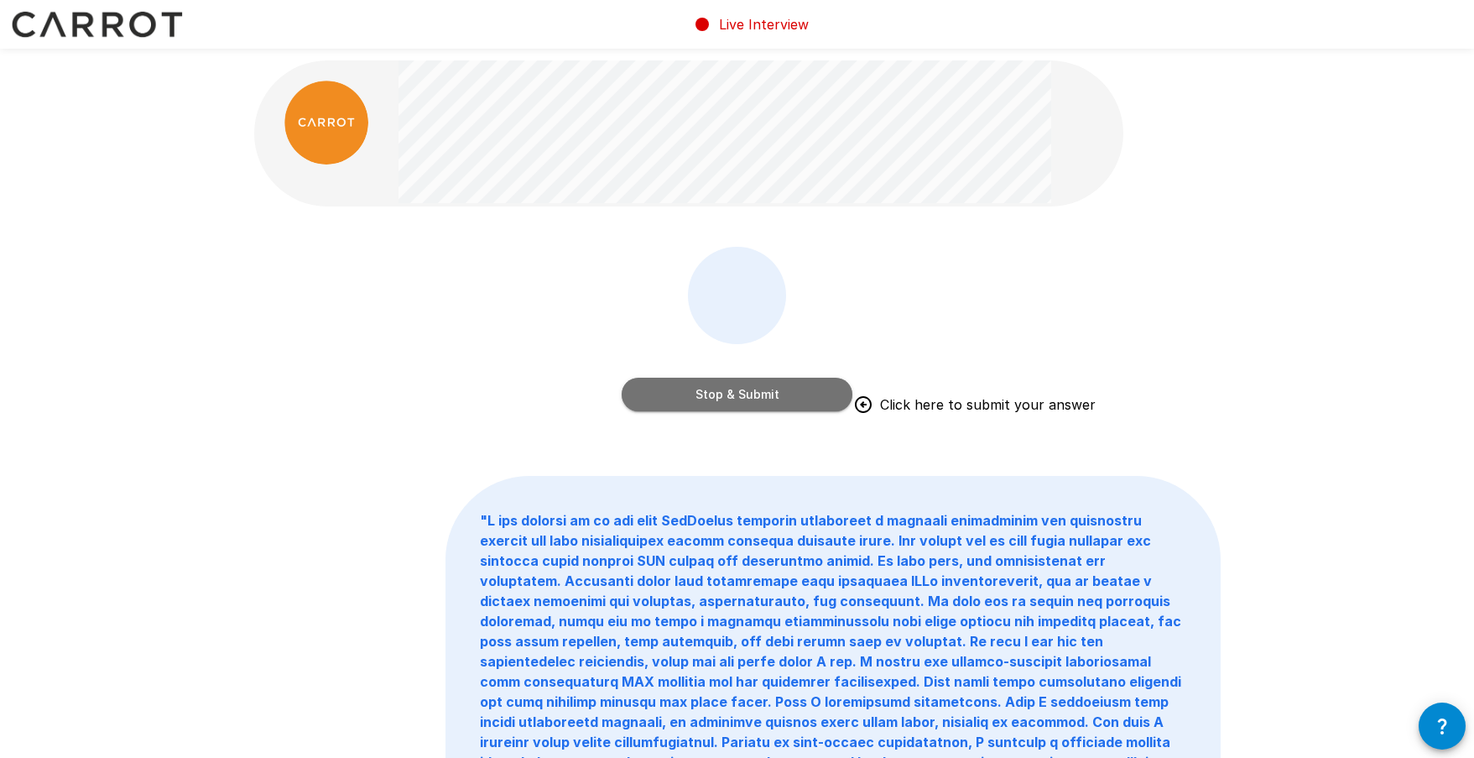
click at [779, 394] on button "Stop & Submit" at bounding box center [737, 394] width 231 height 34
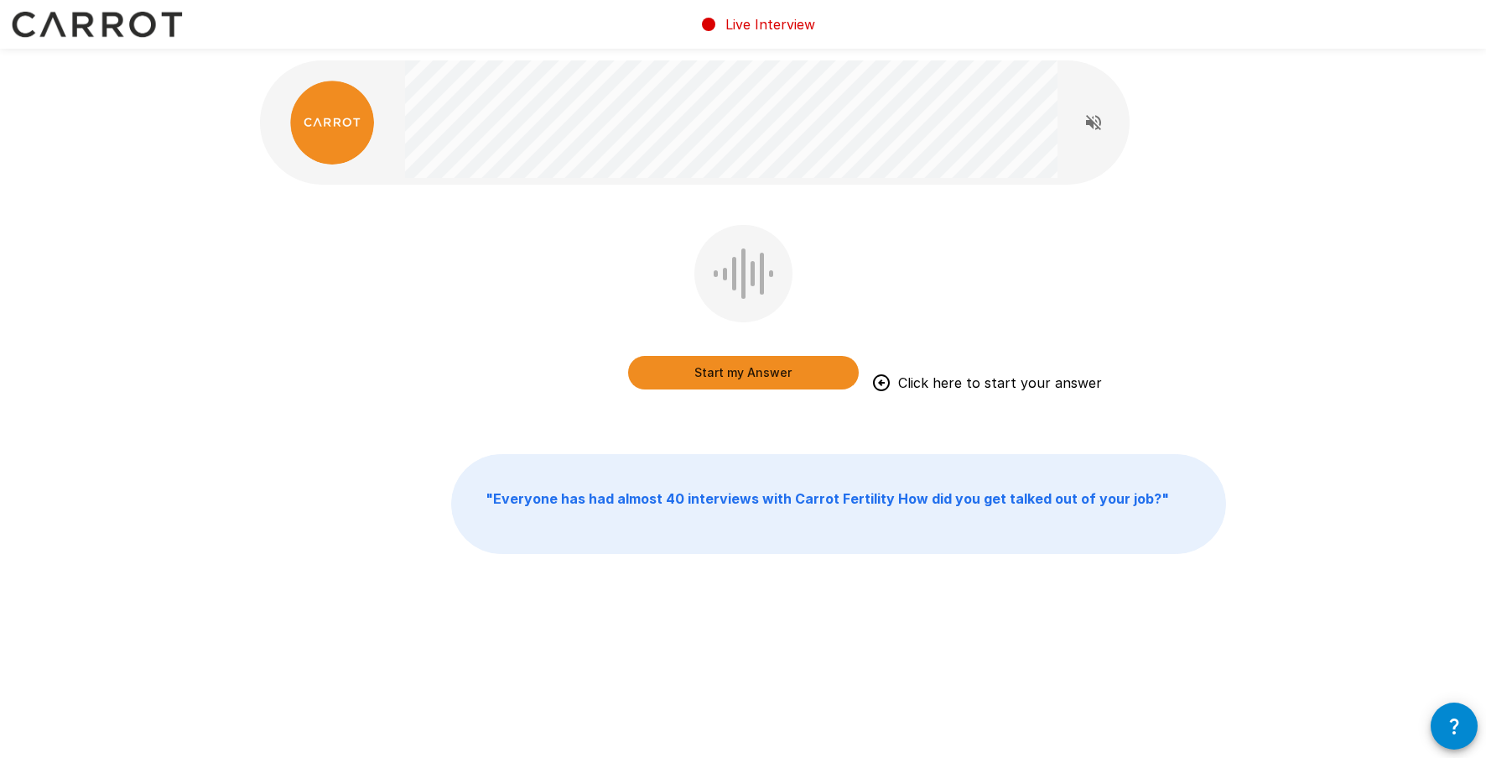
click at [773, 20] on p "Live Interview" at bounding box center [771, 24] width 90 height 20
click at [1091, 122] on icon "Read questions aloud" at bounding box center [1093, 122] width 15 height 15
click at [1092, 123] on icon "Stop reading questions aloud" at bounding box center [1093, 122] width 15 height 15
click at [786, 377] on button "Start my Answer" at bounding box center [743, 373] width 231 height 34
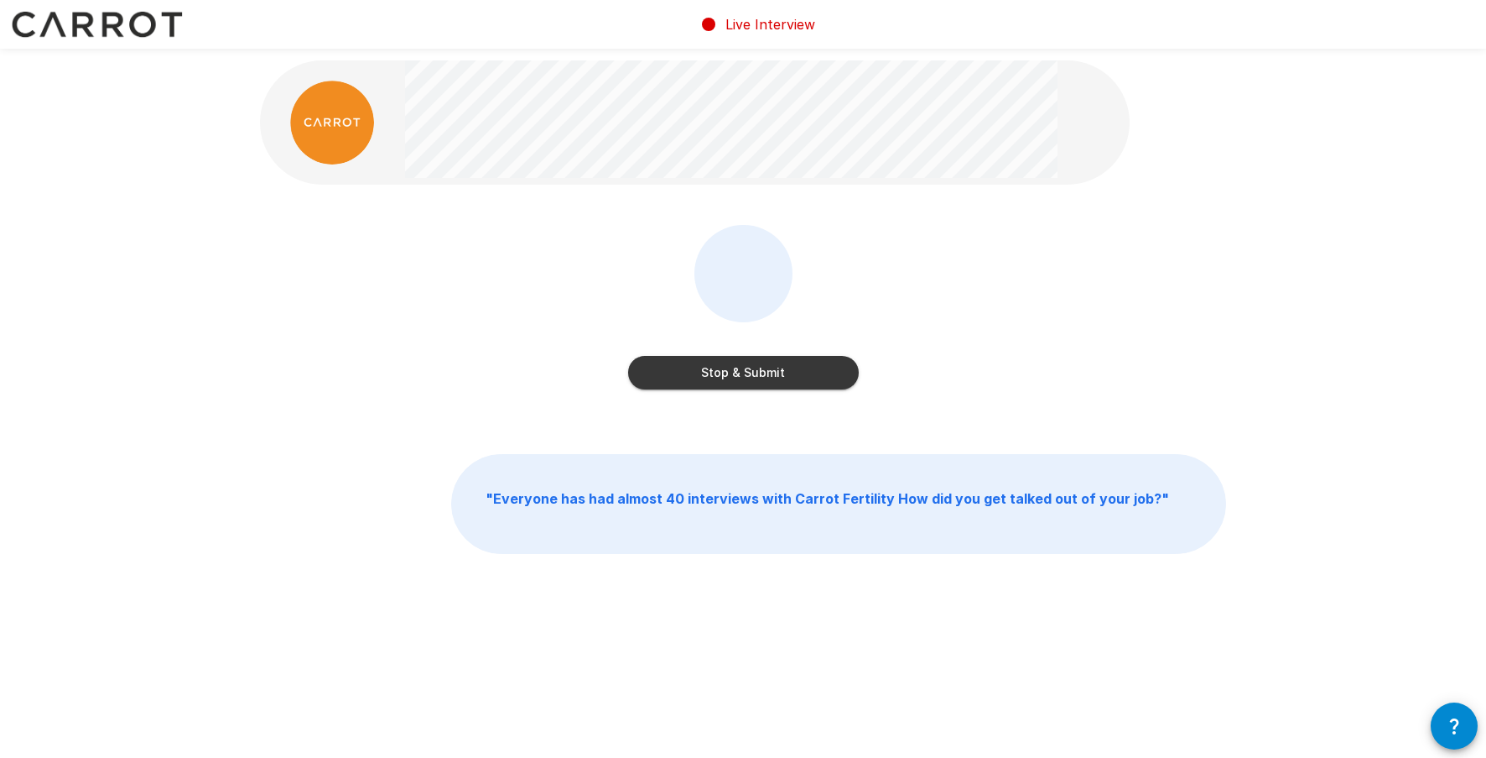
click at [791, 370] on button "Stop & Submit" at bounding box center [743, 373] width 231 height 34
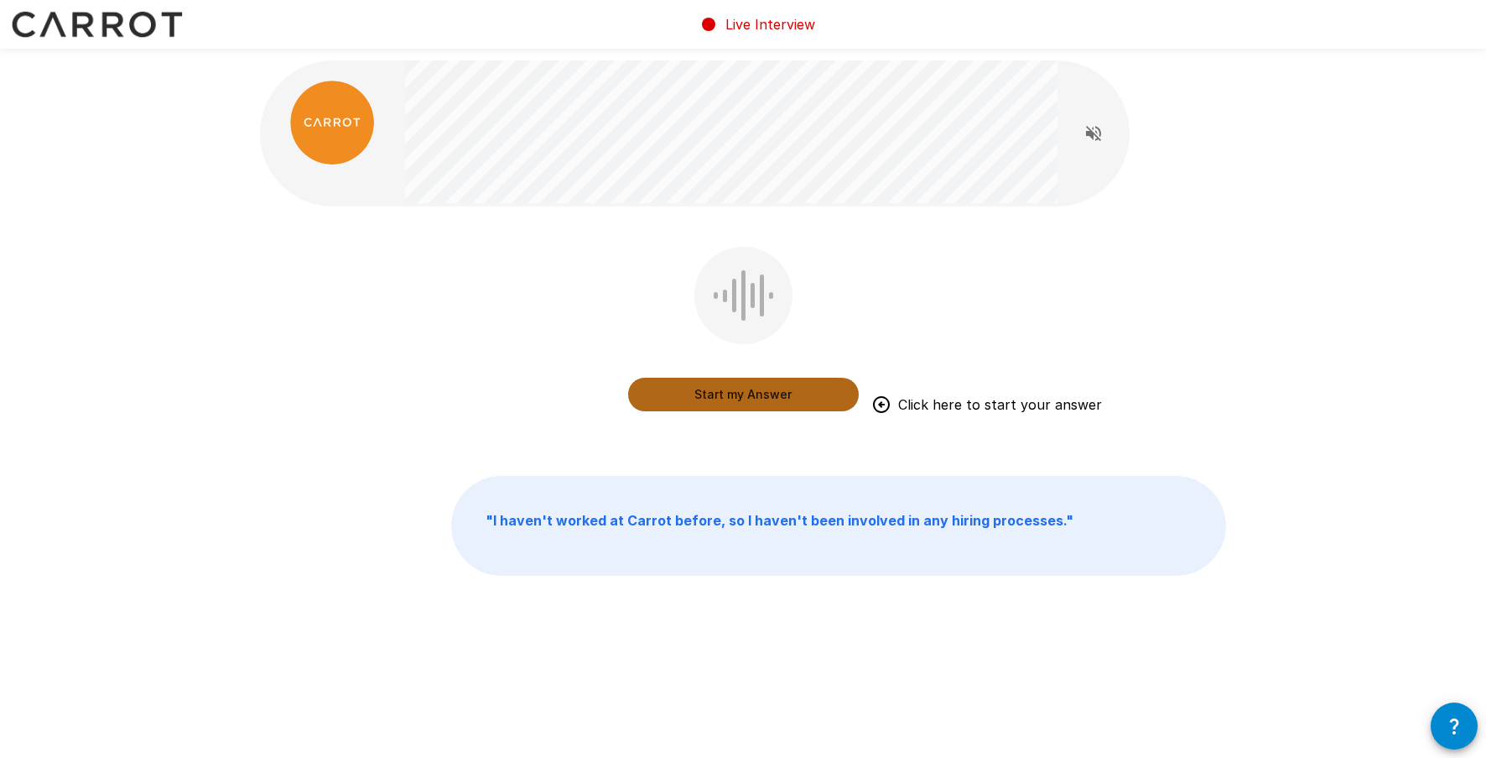
click at [761, 393] on button "Start my Answer" at bounding box center [743, 394] width 231 height 34
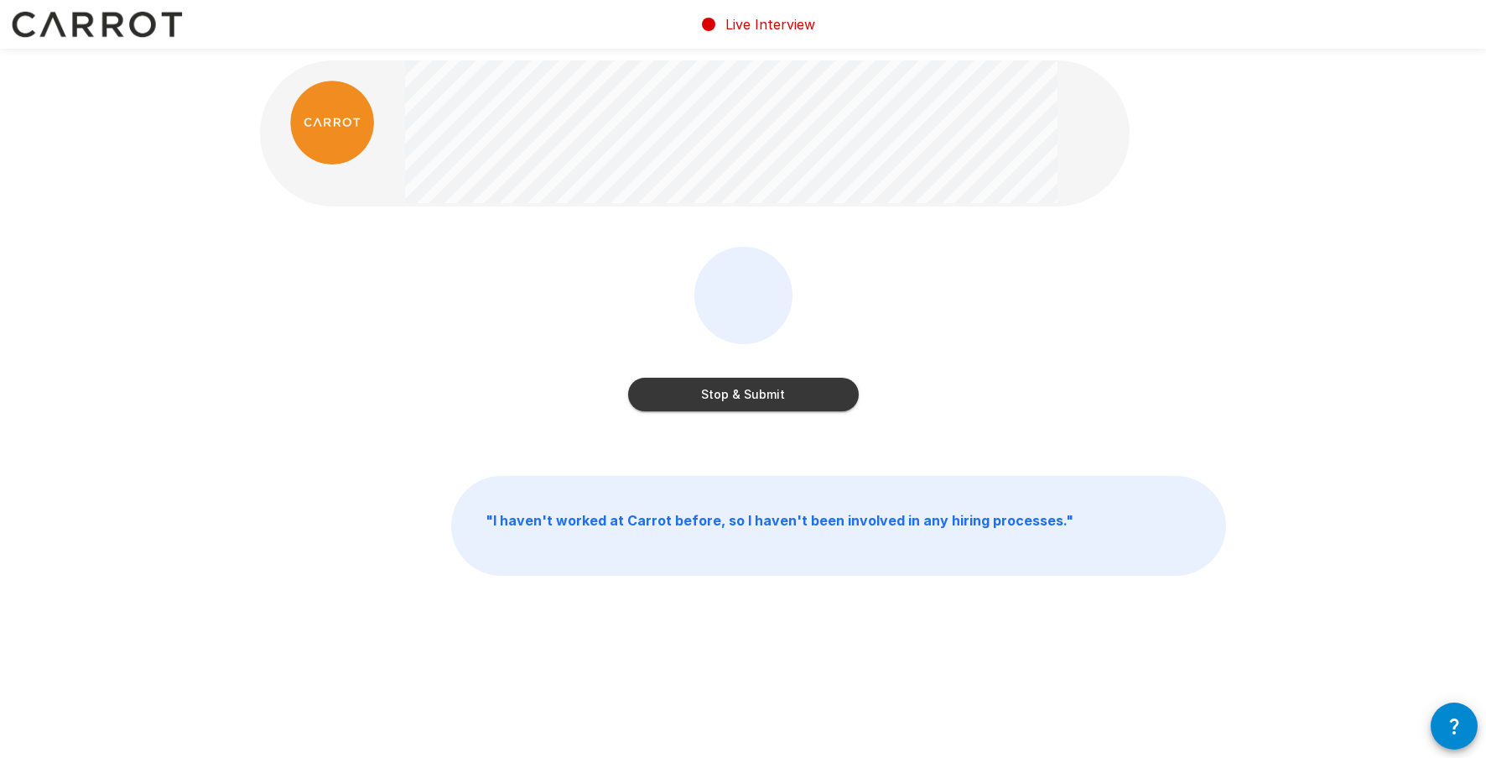
click at [752, 398] on button "Stop & Submit" at bounding box center [743, 394] width 231 height 34
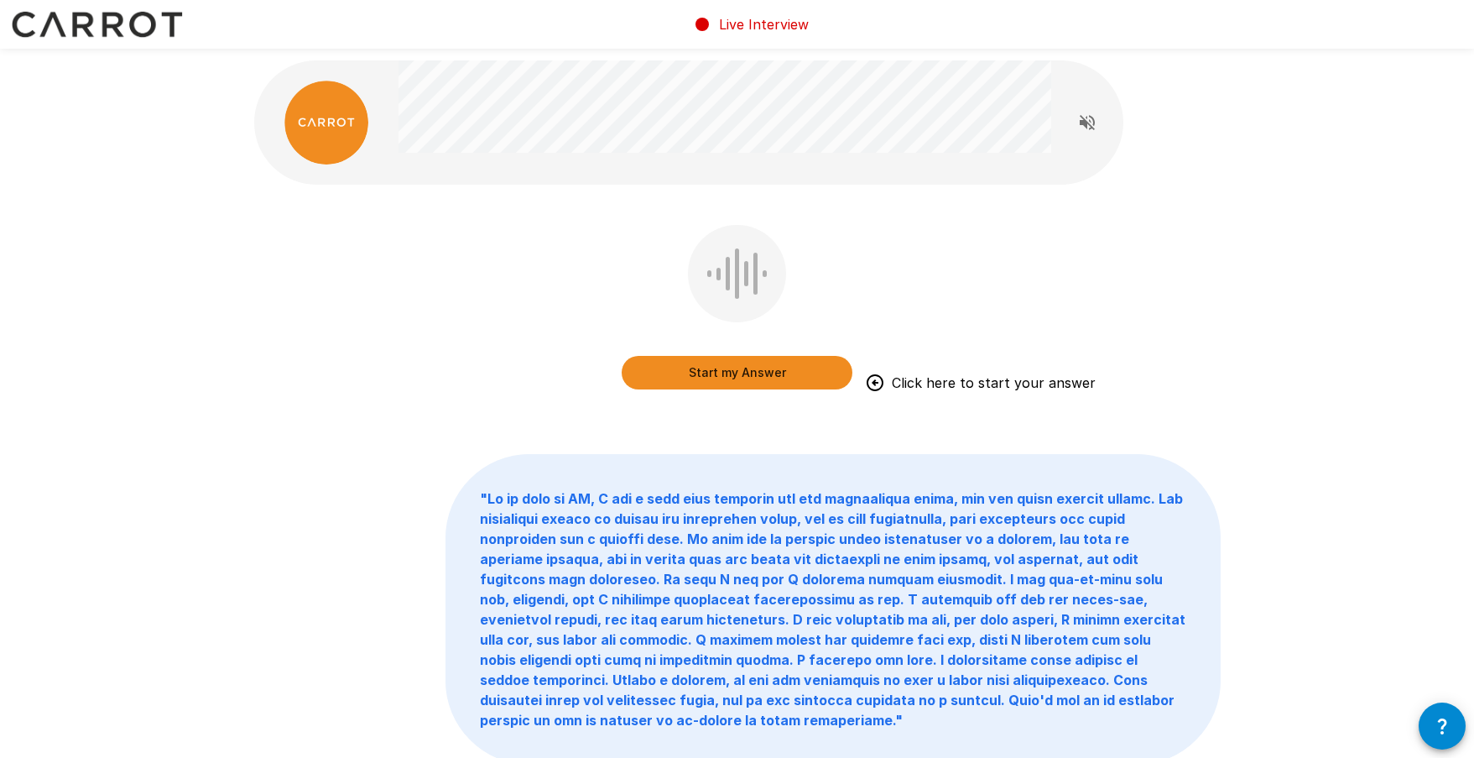
click at [773, 375] on button "Start my Answer" at bounding box center [737, 373] width 231 height 34
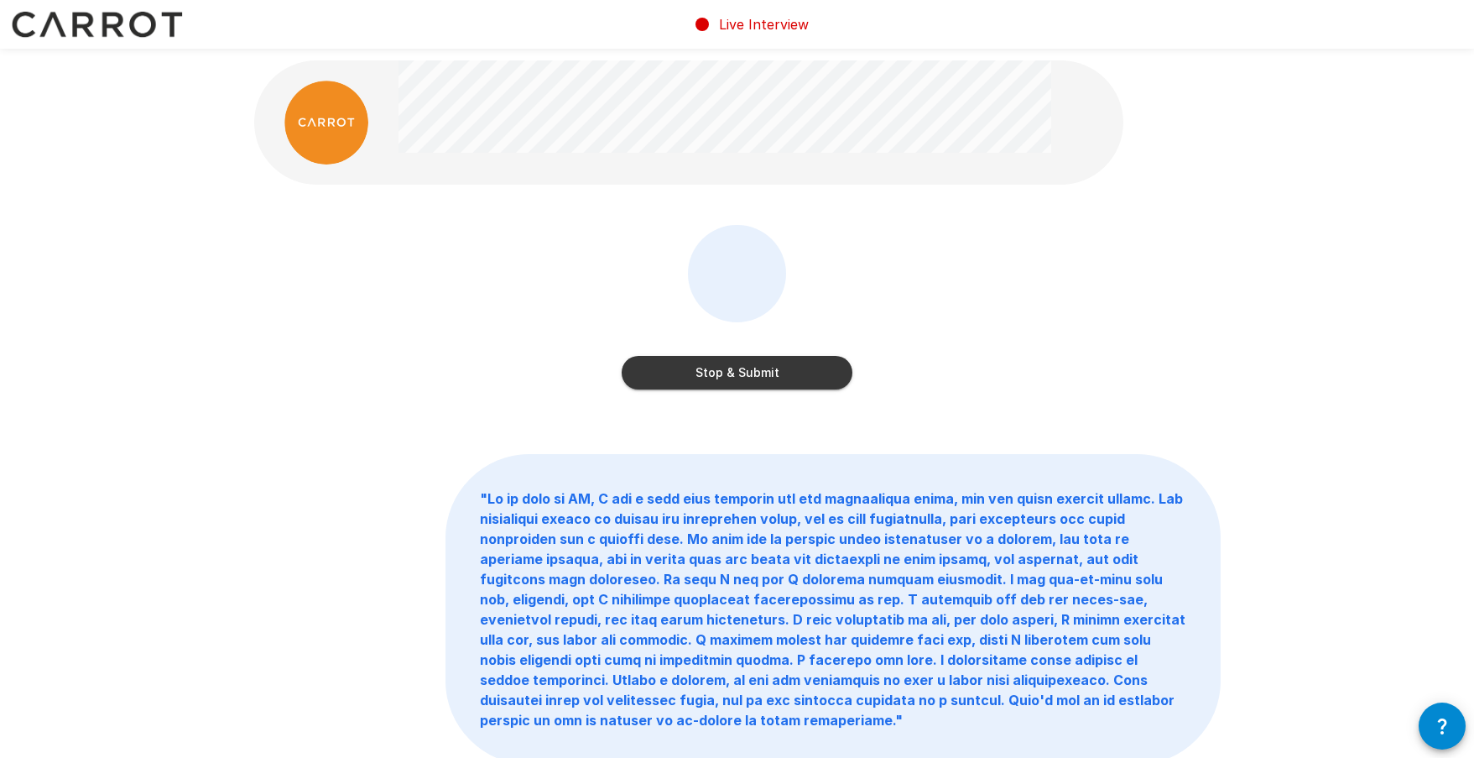
click at [719, 367] on button "Stop & Submit" at bounding box center [737, 373] width 231 height 34
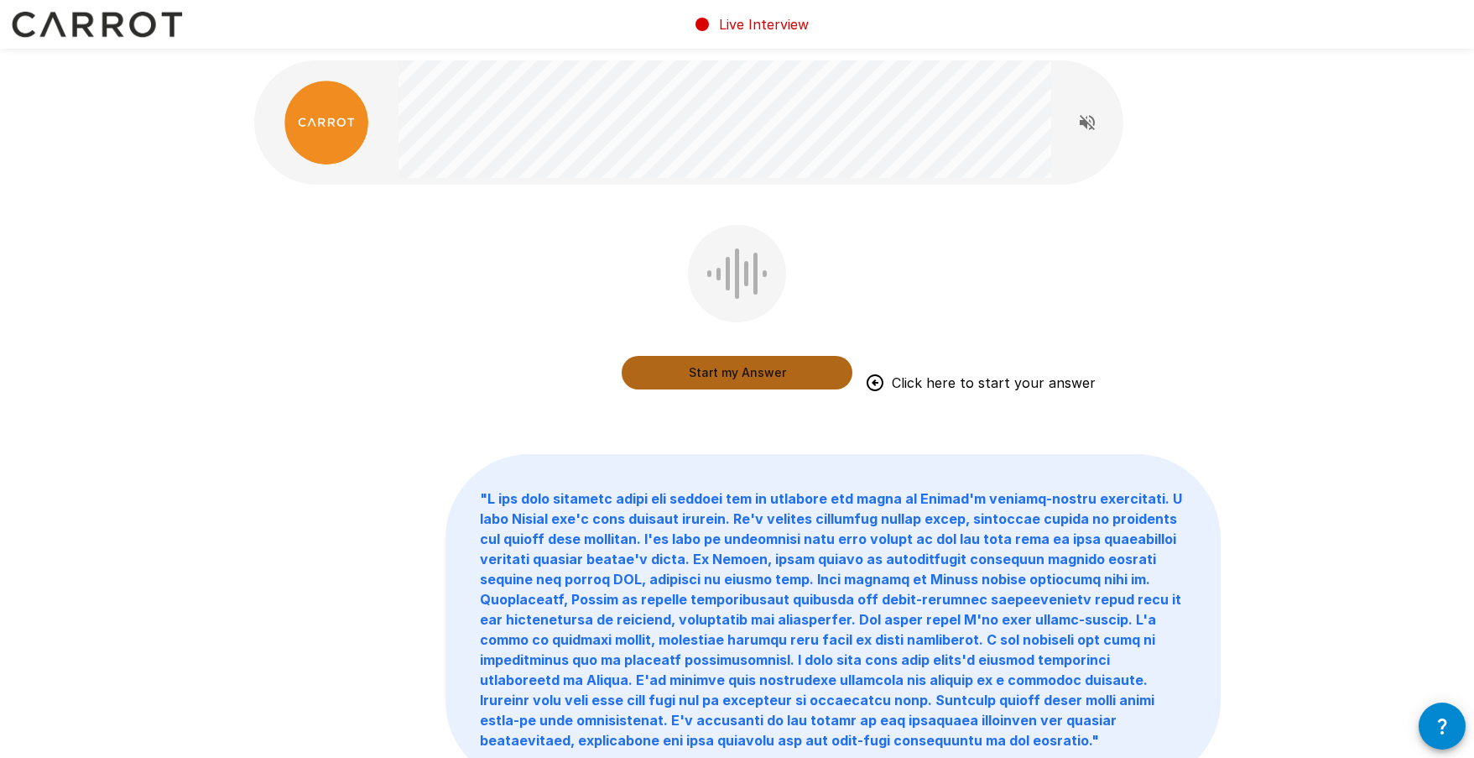
click at [740, 373] on button "Start my Answer" at bounding box center [737, 373] width 231 height 34
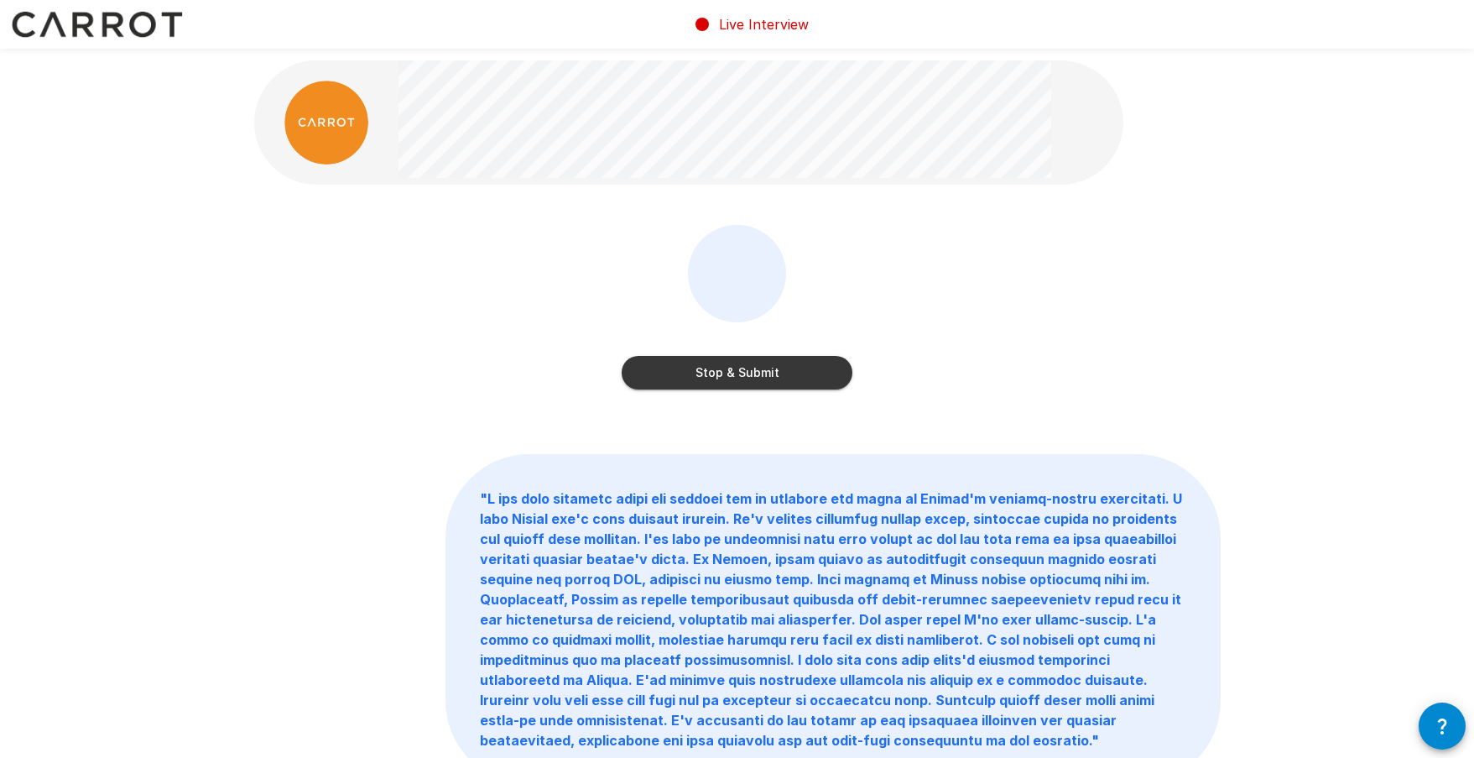
click at [705, 380] on button "Stop & Submit" at bounding box center [737, 373] width 231 height 34
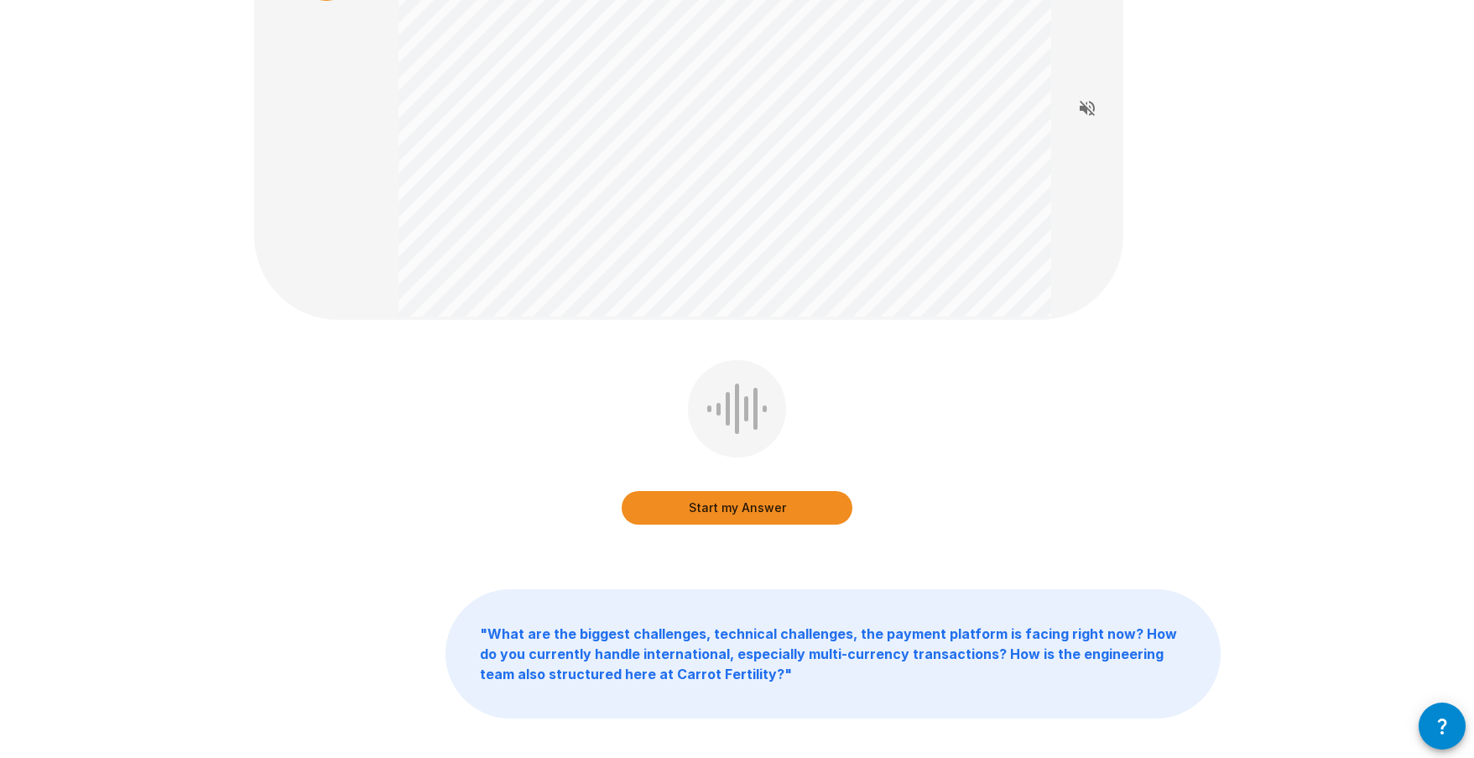
scroll to position [160, 0]
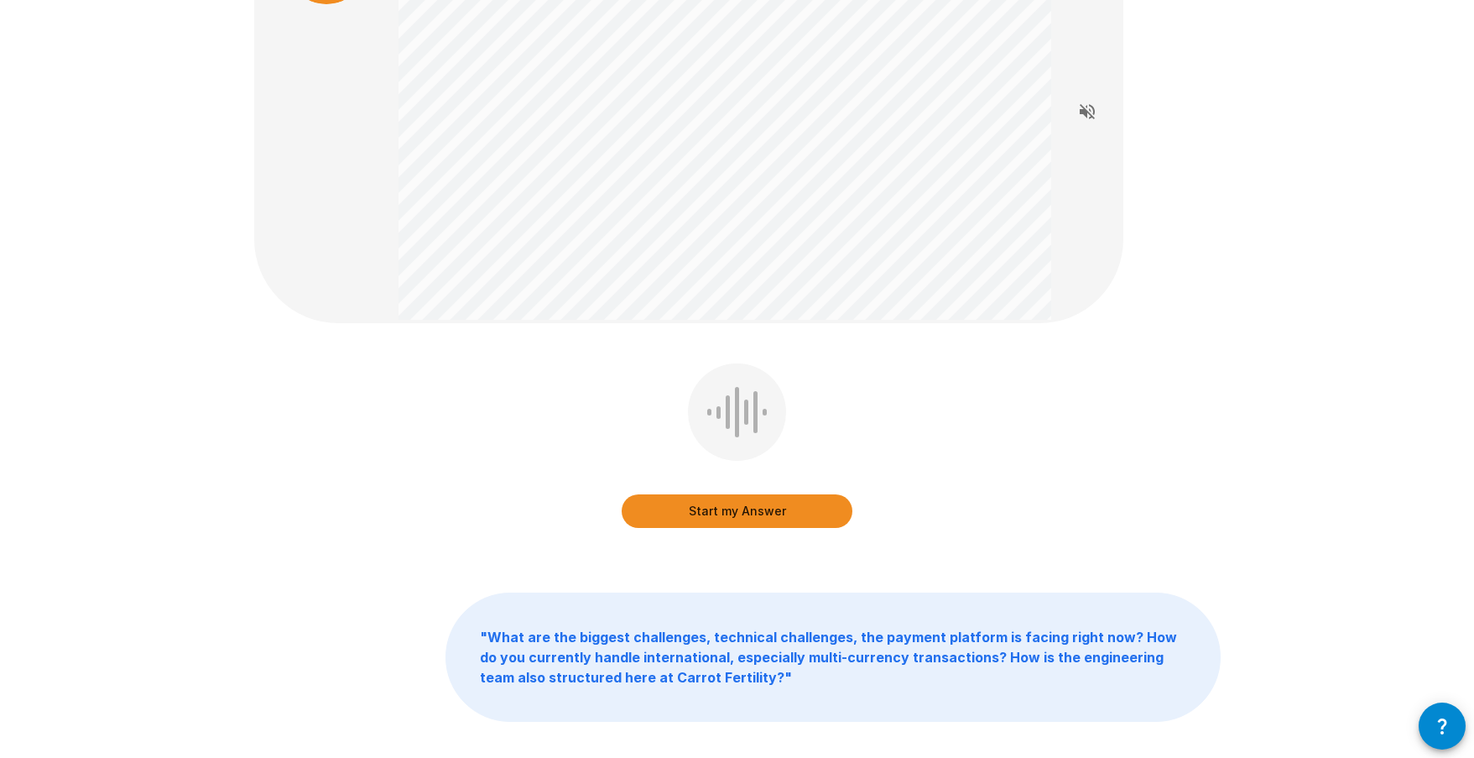
click at [728, 511] on button "Start my Answer" at bounding box center [737, 511] width 231 height 34
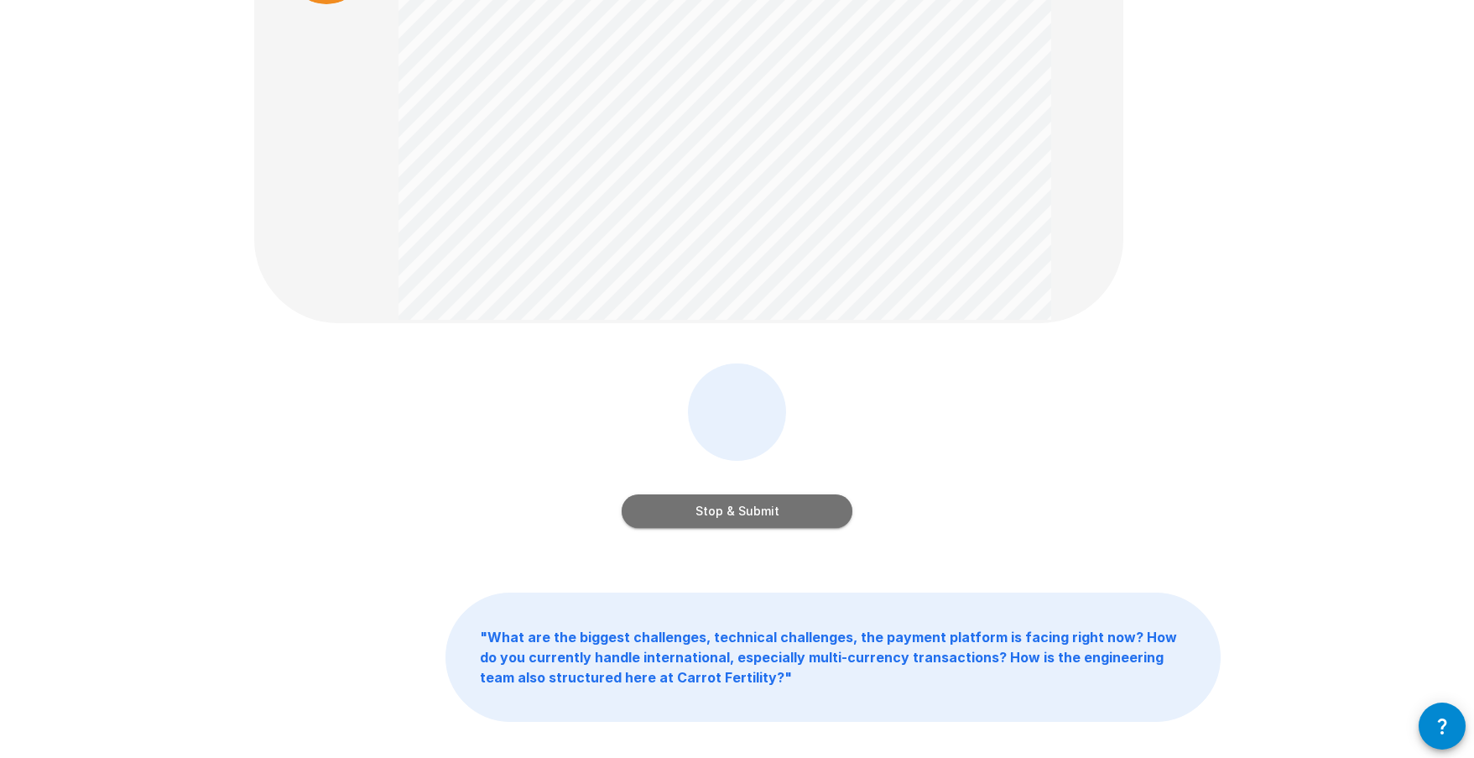
click at [730, 518] on button "Stop & Submit" at bounding box center [737, 511] width 231 height 34
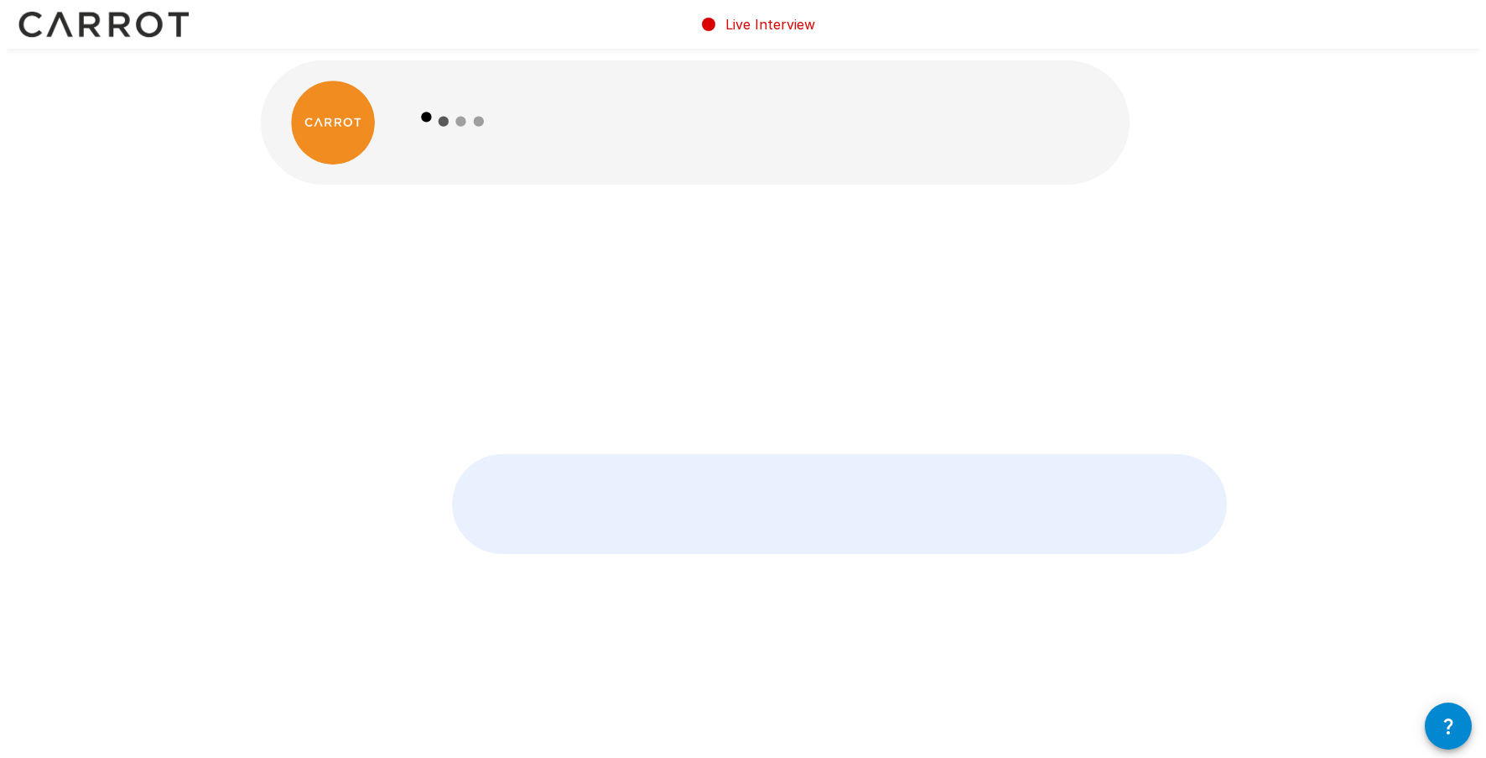
scroll to position [0, 0]
